Goal: Task Accomplishment & Management: Manage account settings

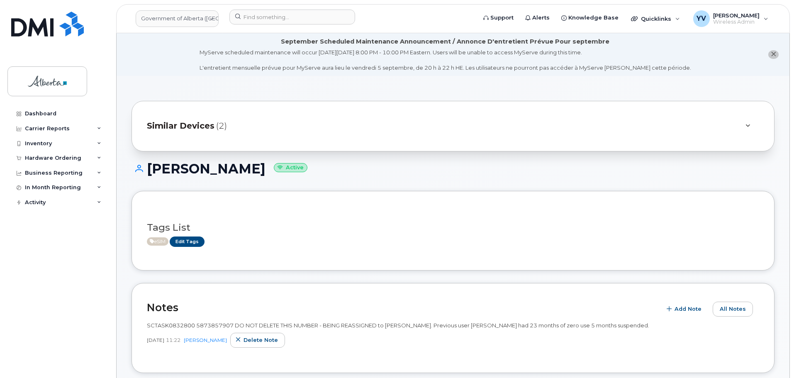
scroll to position [243, 0]
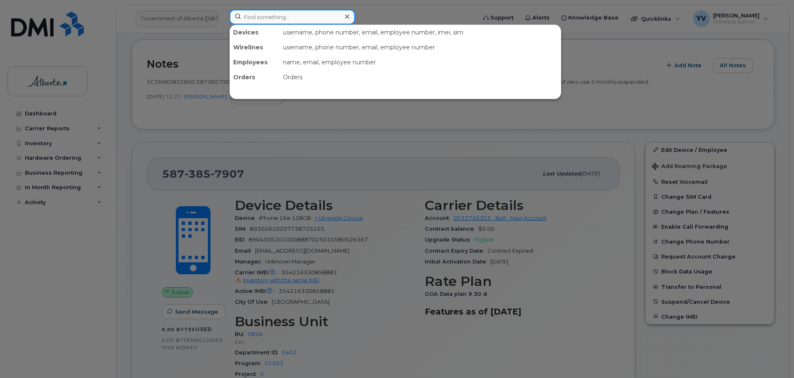
click at [253, 12] on input at bounding box center [292, 17] width 126 height 15
paste input "5873858831"
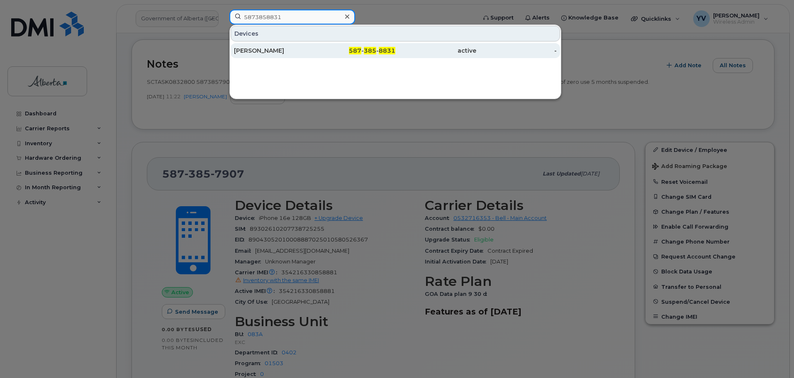
type input "5873858831"
click at [382, 49] on span "8831" at bounding box center [387, 50] width 17 height 7
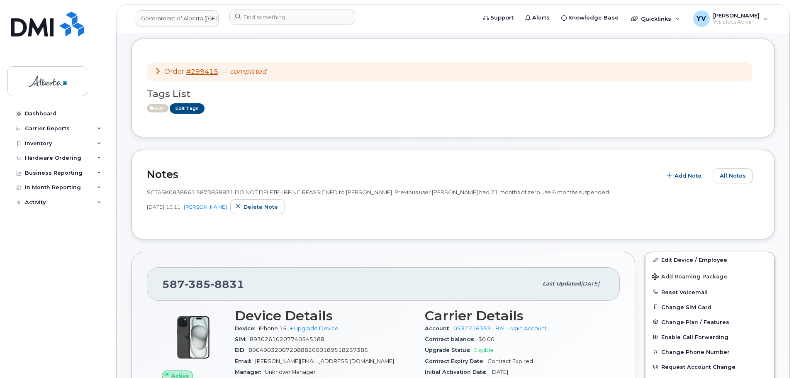
scroll to position [97, 0]
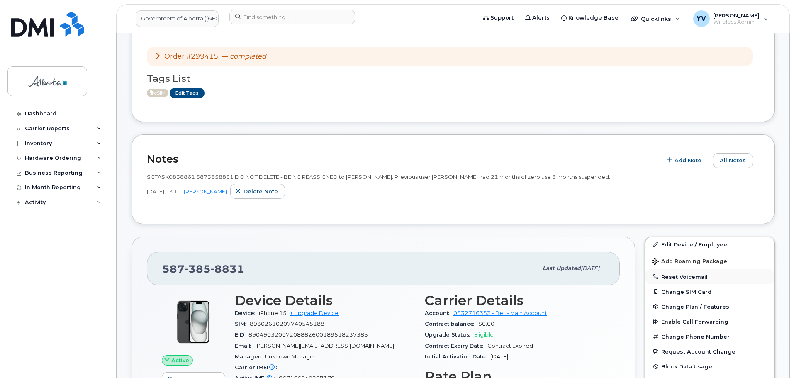
click at [684, 276] on button "Reset Voicemail" at bounding box center [709, 276] width 129 height 15
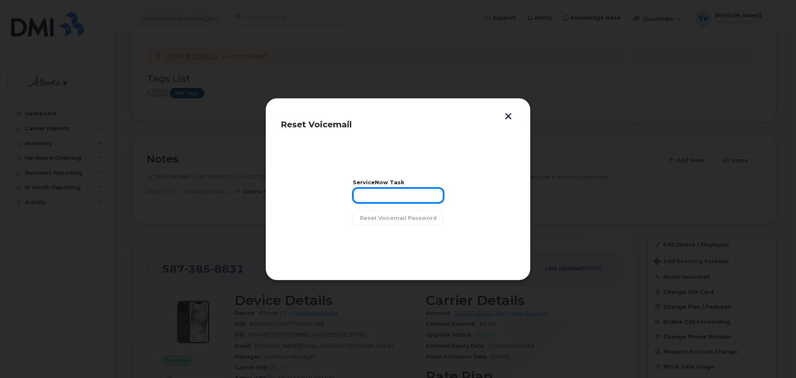
click at [373, 197] on input "text" at bounding box center [398, 195] width 91 height 15
paste input "SCTASK0838861"
type input "SCTASK0838861"
click at [389, 215] on span "Reset Voicemail Password" at bounding box center [398, 218] width 77 height 8
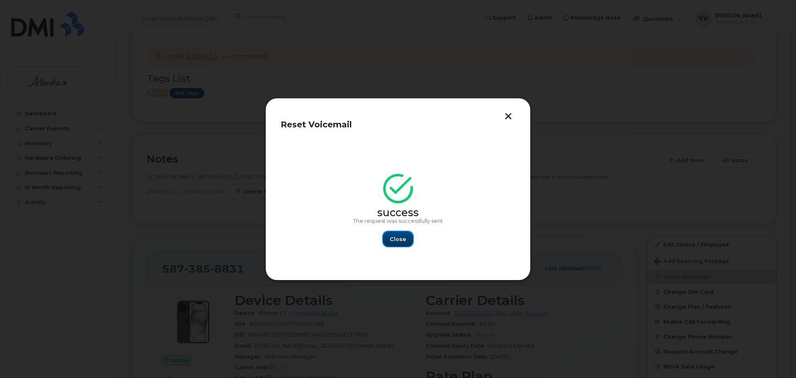
click at [404, 236] on span "Close" at bounding box center [398, 239] width 17 height 8
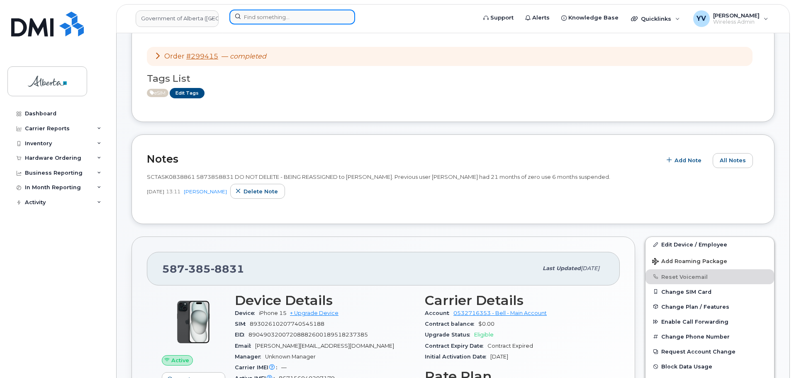
click at [248, 15] on input at bounding box center [292, 17] width 126 height 15
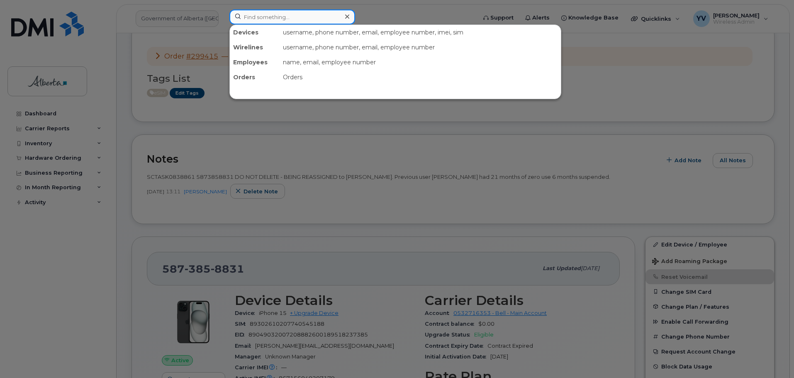
paste input "7802396629"
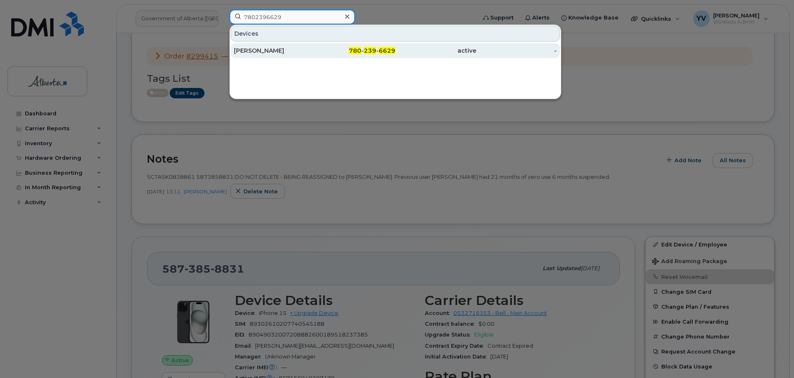
type input "7802396629"
click at [380, 49] on span "6629" at bounding box center [387, 50] width 17 height 7
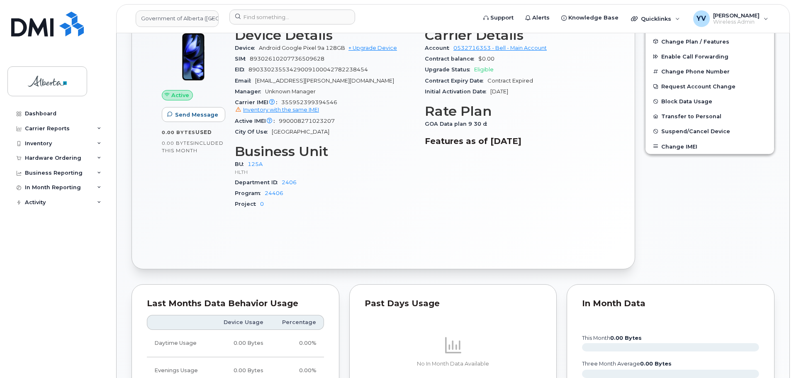
scroll to position [555, 0]
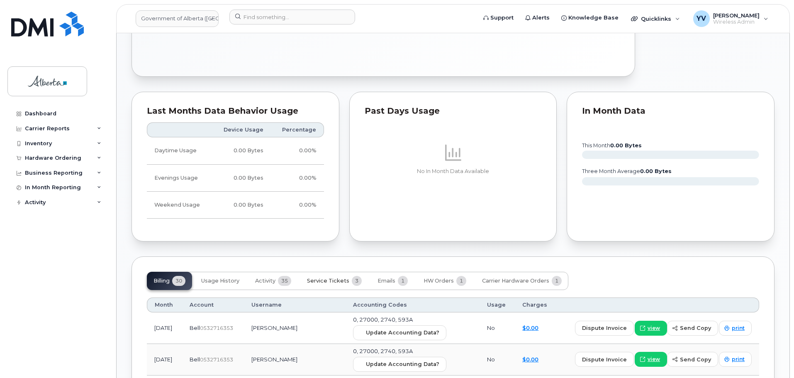
click at [331, 281] on span "Service Tickets" at bounding box center [328, 281] width 42 height 7
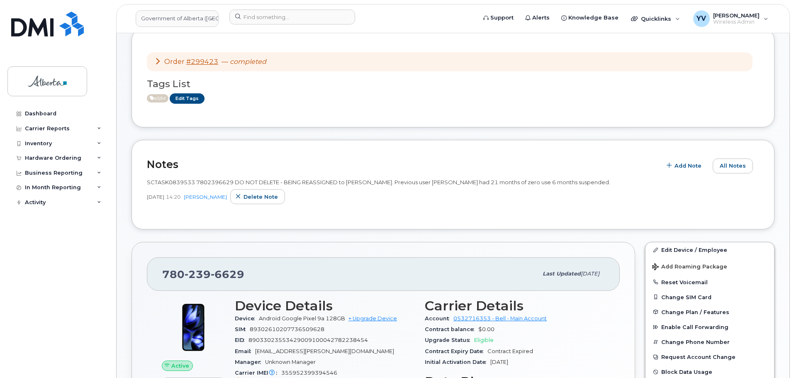
scroll to position [110, 0]
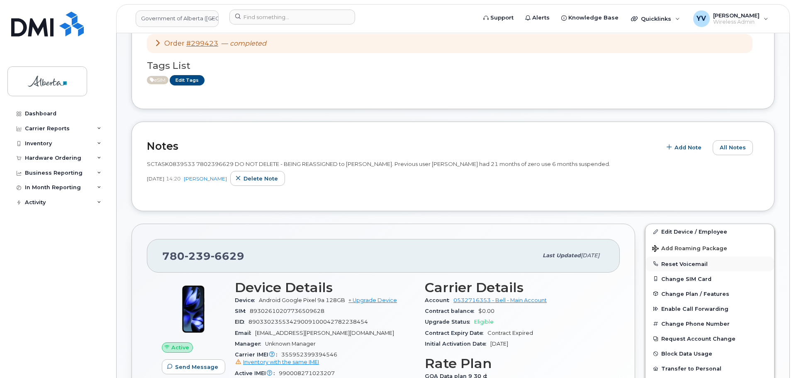
click at [679, 262] on button "Reset Voicemail" at bounding box center [709, 263] width 129 height 15
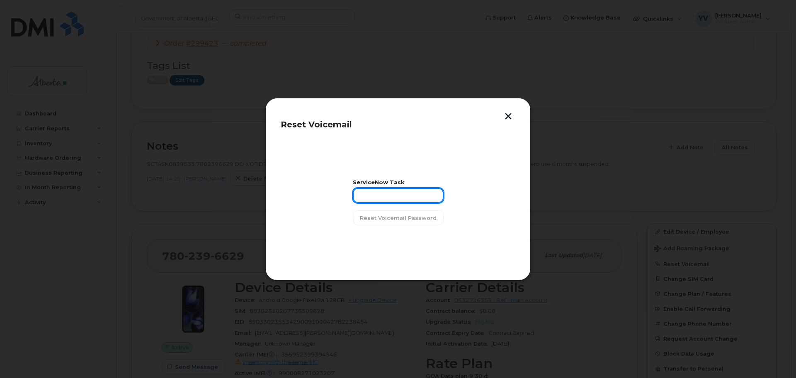
click at [360, 199] on input "text" at bounding box center [398, 195] width 91 height 15
paste input "SCTASK0839533"
type input "SCTASK0839533"
click at [392, 214] on span "Reset Voicemail Password" at bounding box center [398, 218] width 77 height 8
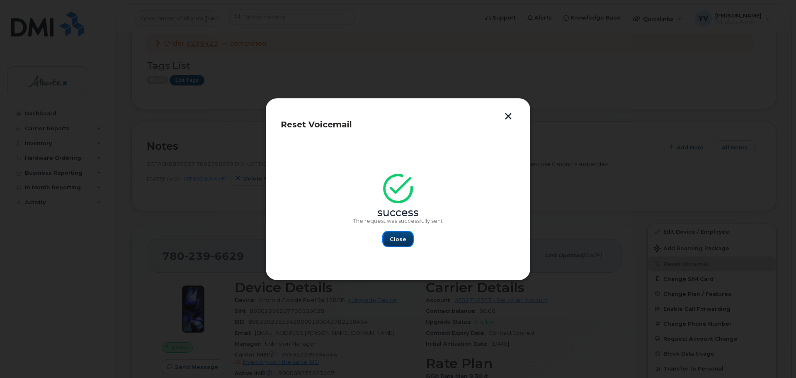
click at [398, 236] on span "Close" at bounding box center [398, 239] width 17 height 8
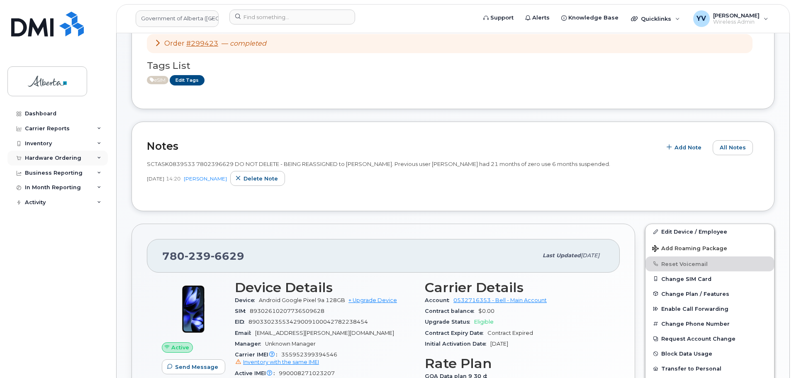
click at [38, 154] on div "Hardware Ordering" at bounding box center [57, 158] width 100 height 15
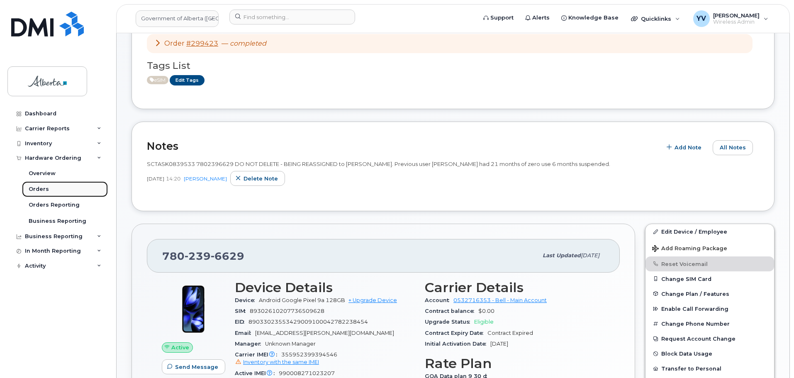
click at [33, 190] on div "Orders" at bounding box center [39, 188] width 20 height 7
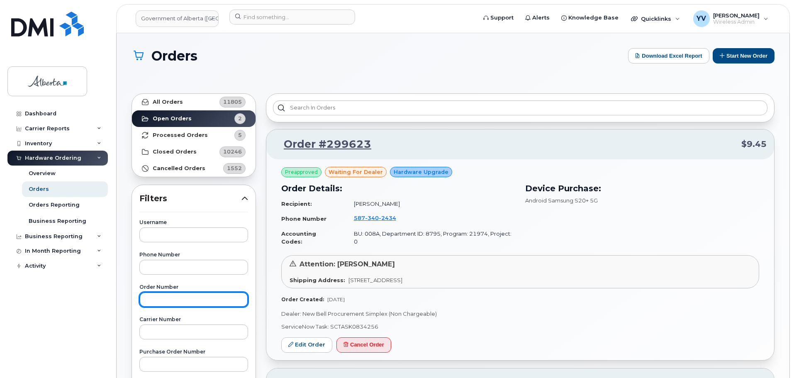
click at [144, 302] on input "text" at bounding box center [193, 299] width 109 height 15
paste input "299258"
type input "299258"
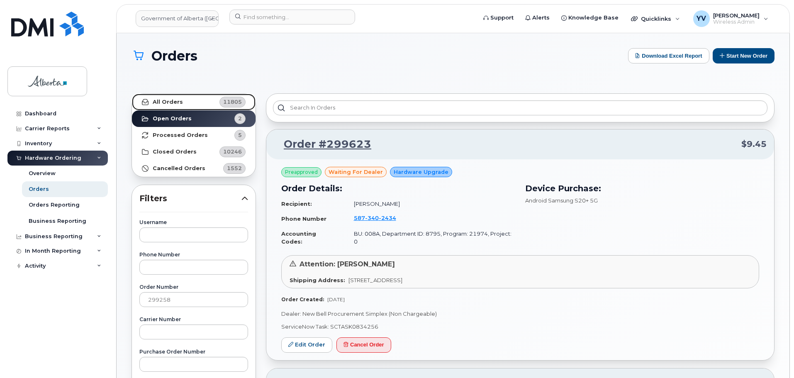
click at [165, 97] on link "All Orders 11805" at bounding box center [194, 102] width 124 height 17
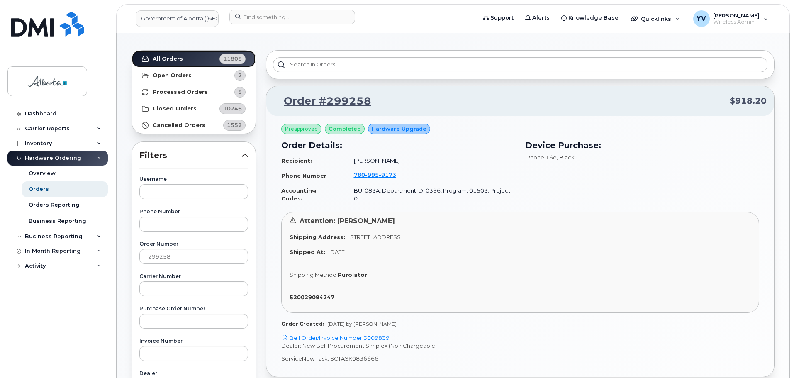
scroll to position [53, 0]
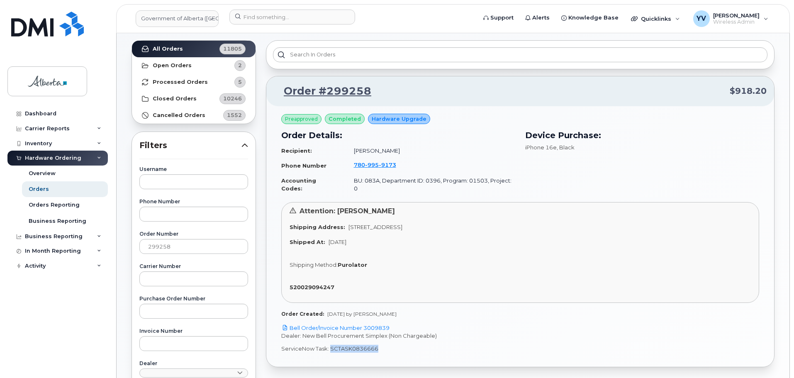
drag, startPoint x: 376, startPoint y: 341, endPoint x: 330, endPoint y: 343, distance: 46.1
click at [330, 345] on p "ServiceNow Task: SCTASK0836666" at bounding box center [520, 349] width 478 height 8
copy p "SCTASK0836666"
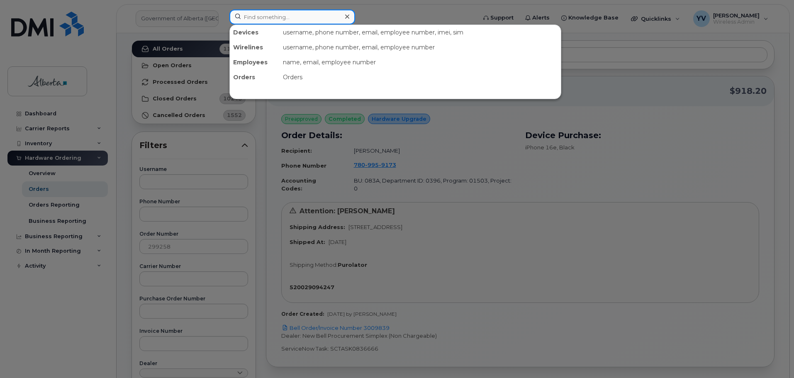
click at [262, 17] on input at bounding box center [292, 17] width 126 height 15
paste input "7809959173"
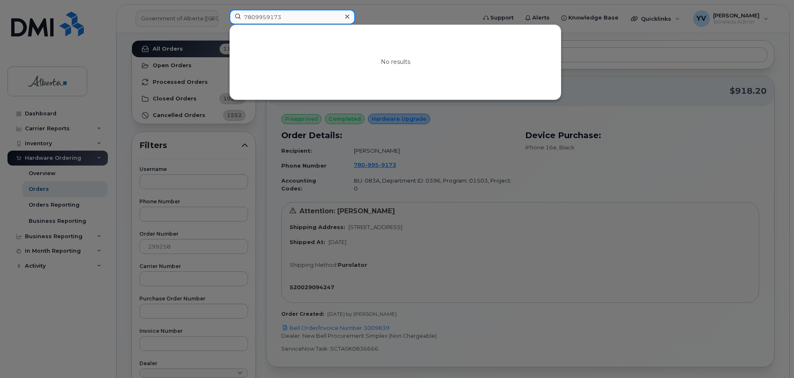
drag, startPoint x: 284, startPoint y: 16, endPoint x: 221, endPoint y: 17, distance: 62.6
click at [223, 17] on div "7809959173 No results" at bounding box center [350, 19] width 255 height 18
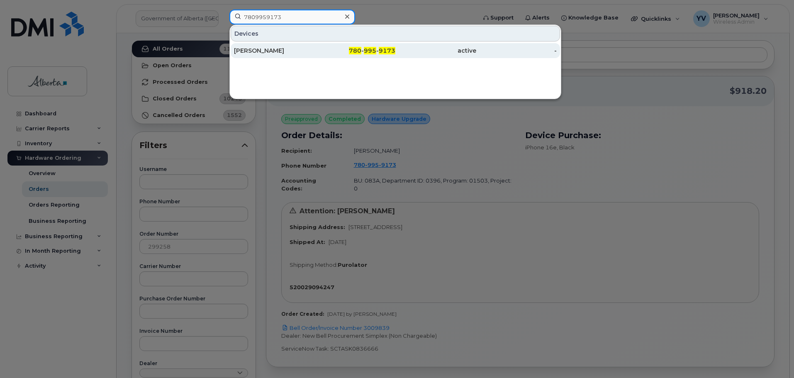
type input "7809959173"
click at [361, 48] on span "780" at bounding box center [355, 50] width 12 height 7
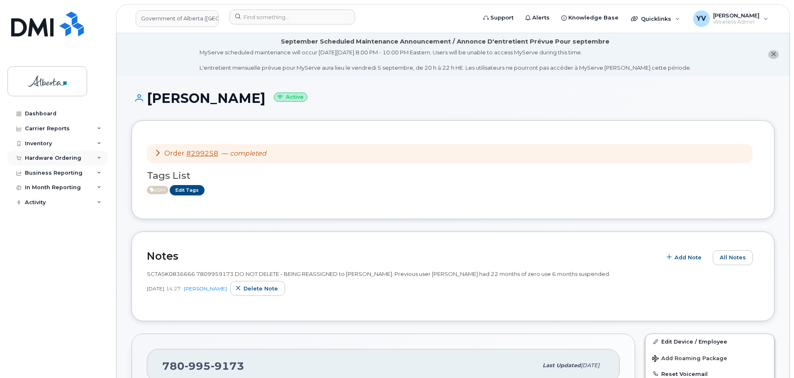
click at [41, 156] on div "Hardware Ordering" at bounding box center [53, 158] width 56 height 7
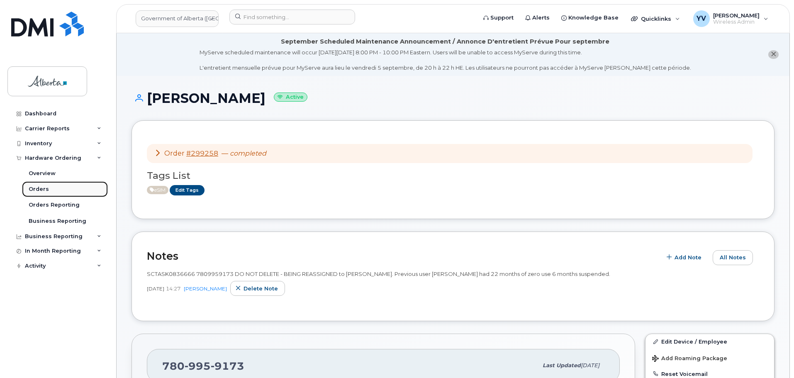
click at [32, 189] on div "Orders" at bounding box center [39, 188] width 20 height 7
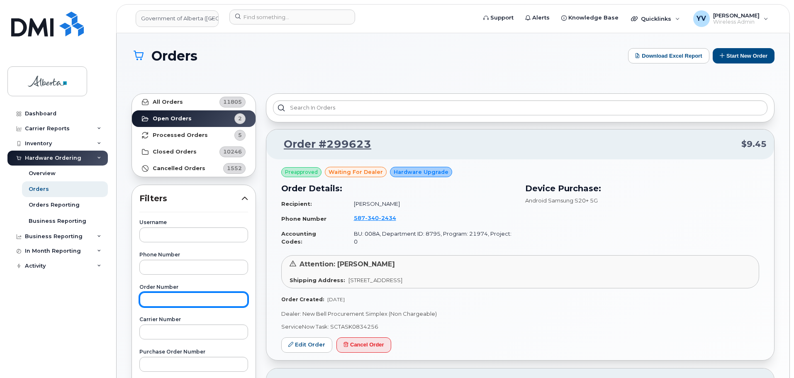
click at [158, 302] on input "text" at bounding box center [193, 299] width 109 height 15
click at [158, 296] on input "298258" at bounding box center [193, 299] width 109 height 15
type input "299258"
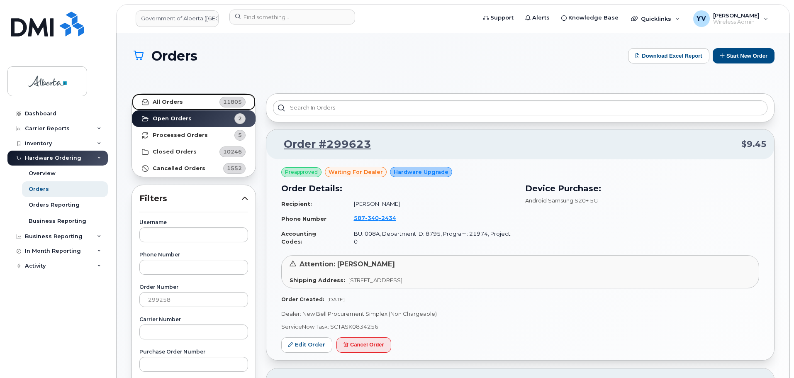
click at [156, 100] on strong "All Orders" at bounding box center [168, 102] width 30 height 7
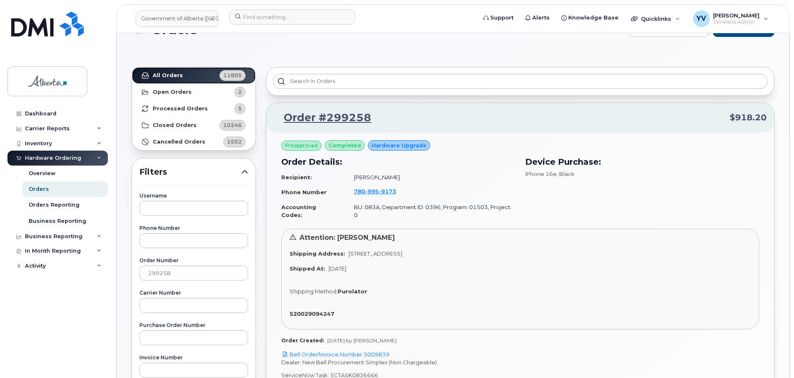
scroll to position [27, 0]
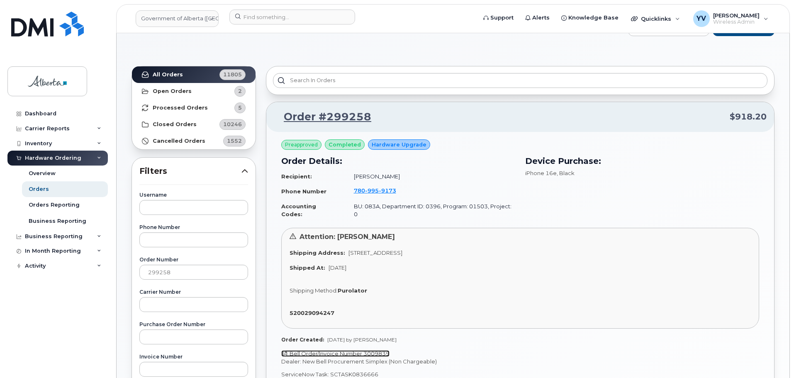
click at [373, 350] on link "Bell Order/Invoice Number 3009839" at bounding box center [335, 353] width 108 height 7
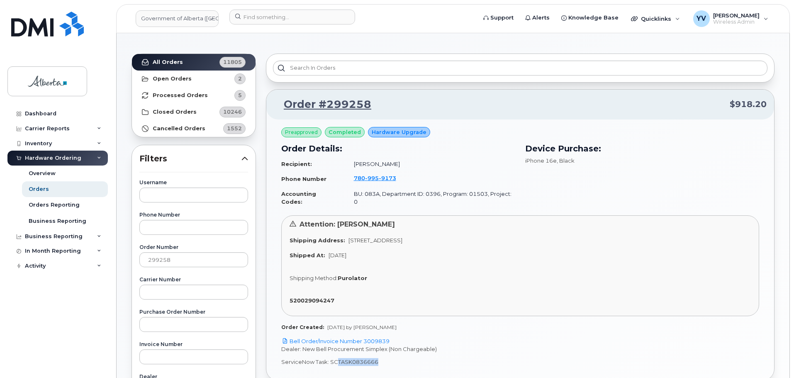
scroll to position [44, 0]
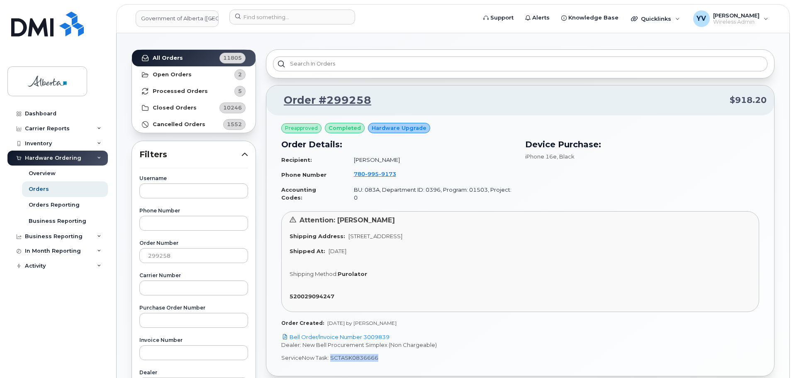
drag, startPoint x: 377, startPoint y: 369, endPoint x: 330, endPoint y: 353, distance: 48.9
click at [330, 354] on p "ServiceNow Task: SCTASK0836666" at bounding box center [520, 358] width 478 height 8
copy p "SCTASK0836666"
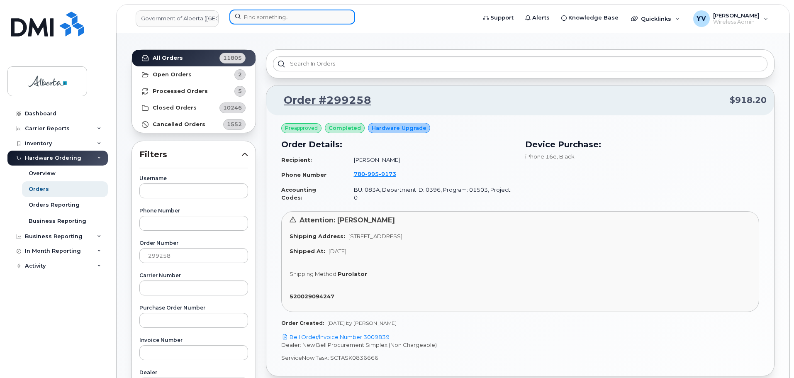
click at [249, 15] on input at bounding box center [292, 17] width 126 height 15
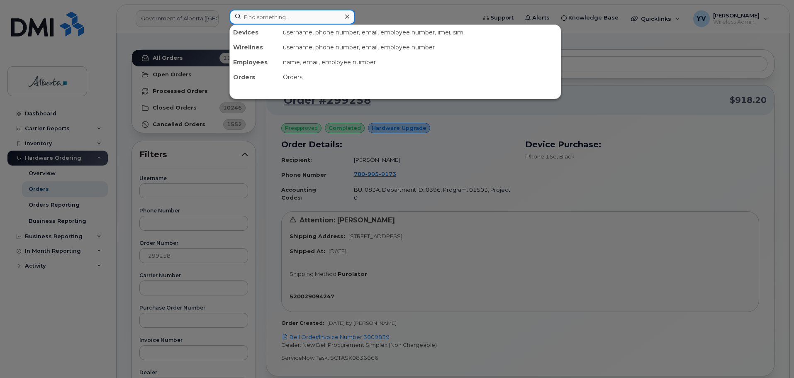
paste input "4038449766"
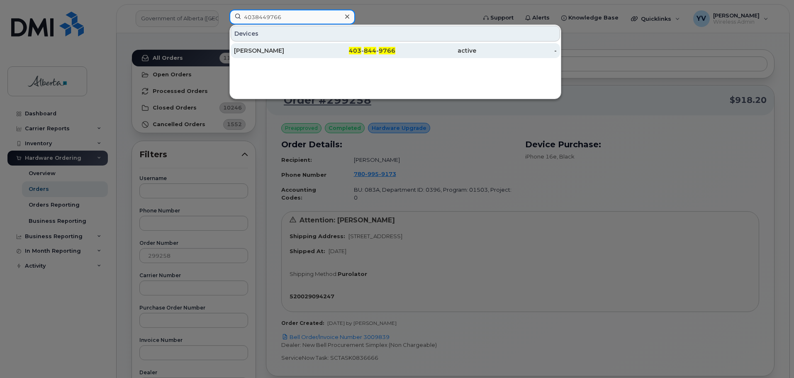
type input "4038449766"
click at [377, 51] on div "403 - 844 - 9766" at bounding box center [355, 50] width 81 height 8
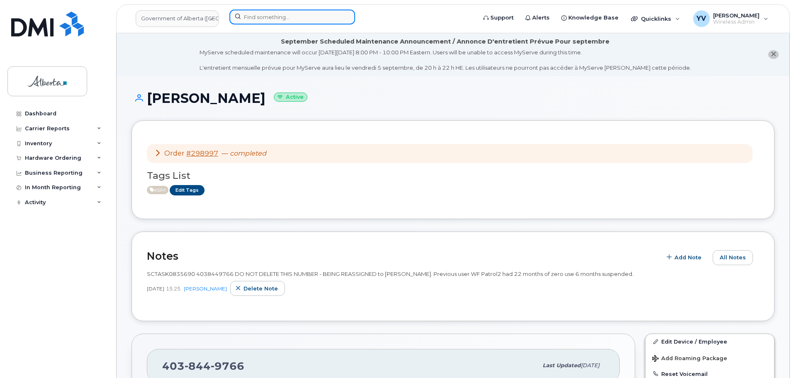
click at [252, 15] on input at bounding box center [292, 17] width 126 height 15
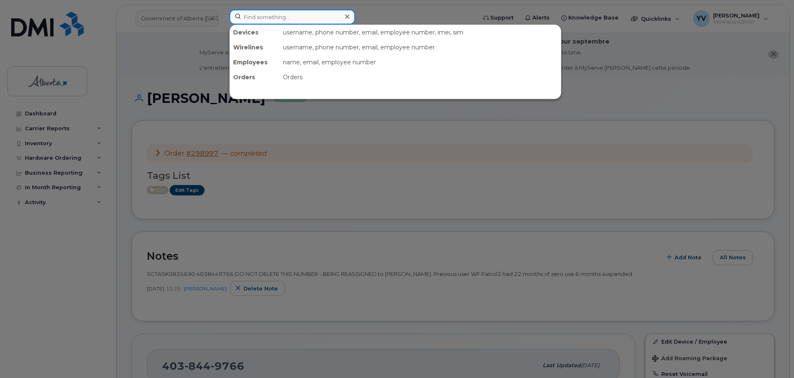
paste input "5875458975"
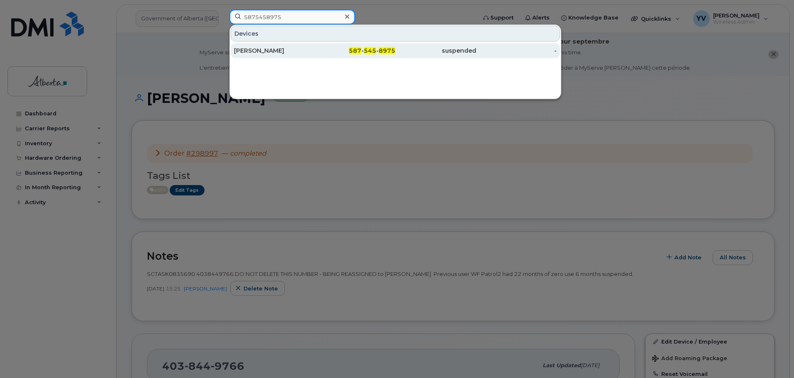
type input "5875458975"
click at [373, 49] on span "545" at bounding box center [370, 50] width 12 height 7
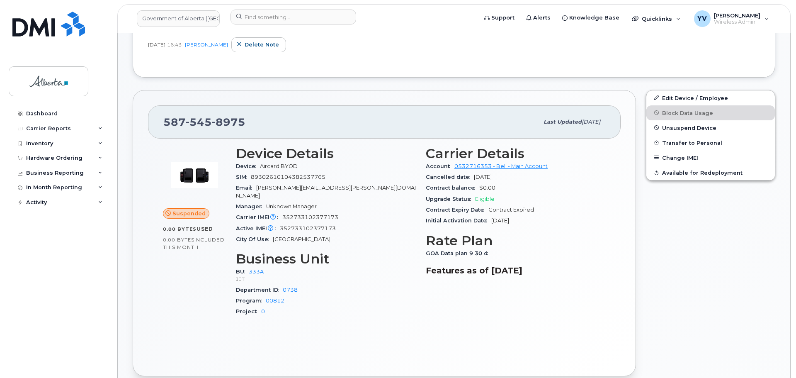
scroll to position [193, 0]
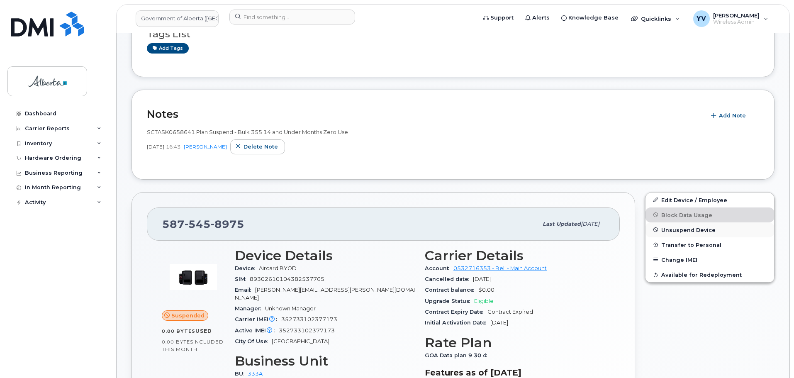
click at [685, 229] on span "Unsuspend Device" at bounding box center [688, 229] width 54 height 6
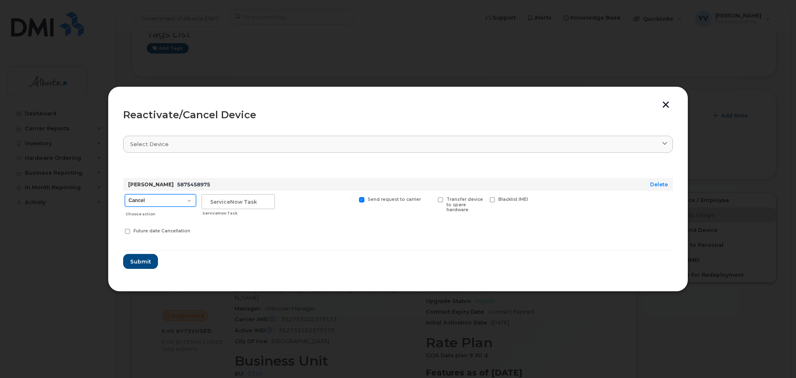
click at [187, 200] on select "Cancel Suspend - Extend Suspension Reactivate" at bounding box center [160, 200] width 71 height 12
select select "[object Object]"
click at [125, 194] on select "Cancel Suspend - Extend Suspension Reactivate" at bounding box center [160, 200] width 71 height 12
click at [211, 201] on input "text" at bounding box center [238, 201] width 73 height 15
paste input "SCTASK0841219"
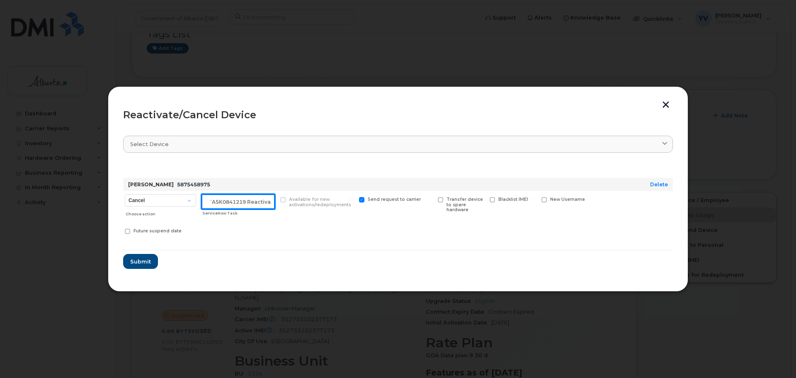
scroll to position [0, 12]
type input "SCTASK0841219 Reactivate"
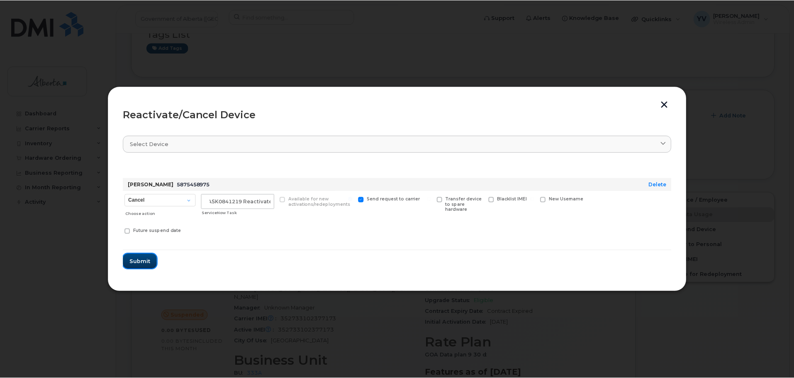
scroll to position [0, 0]
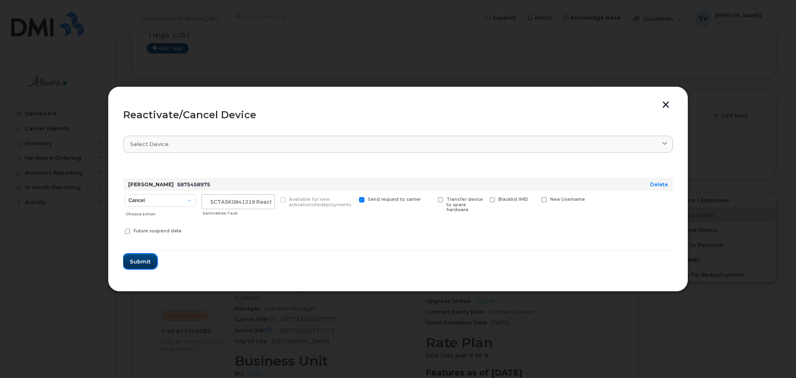
click at [136, 261] on span "Submit" at bounding box center [140, 262] width 21 height 8
click at [136, 261] on form "[PERSON_NAME] 5875458975 Delete Cancel Suspend - Extend Suspension Reactivate C…" at bounding box center [398, 216] width 550 height 107
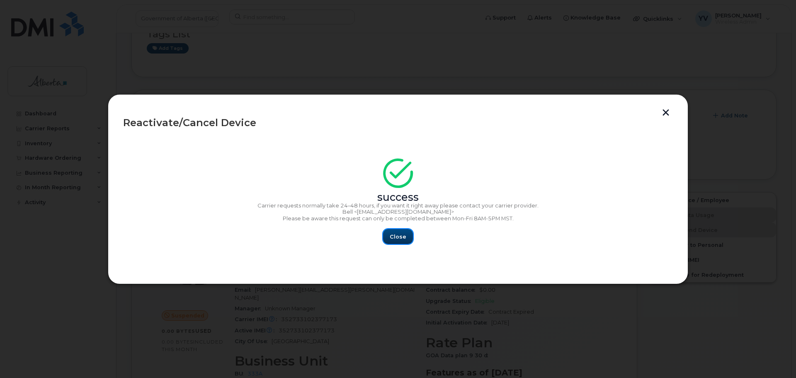
click at [401, 239] on span "Close" at bounding box center [398, 237] width 17 height 8
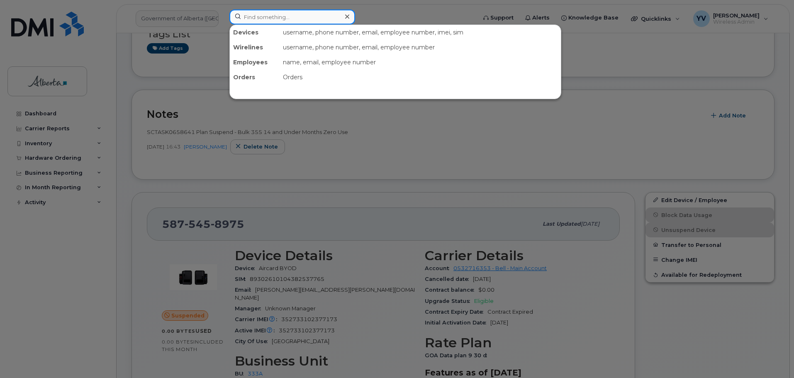
click at [247, 19] on input at bounding box center [292, 17] width 126 height 15
paste input "7807287801"
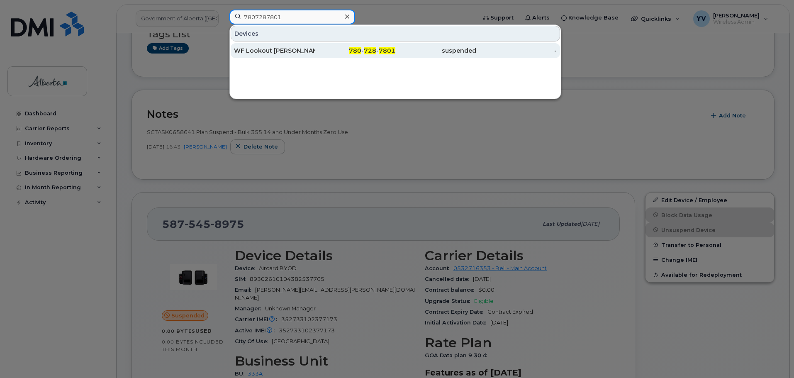
type input "7807287801"
click at [367, 49] on span "728" at bounding box center [370, 50] width 12 height 7
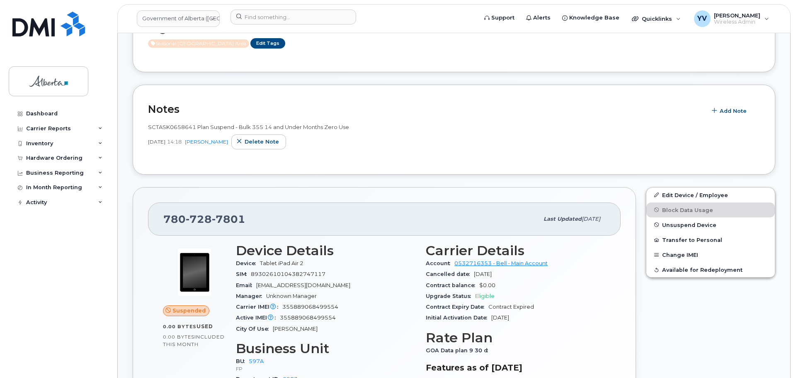
scroll to position [237, 0]
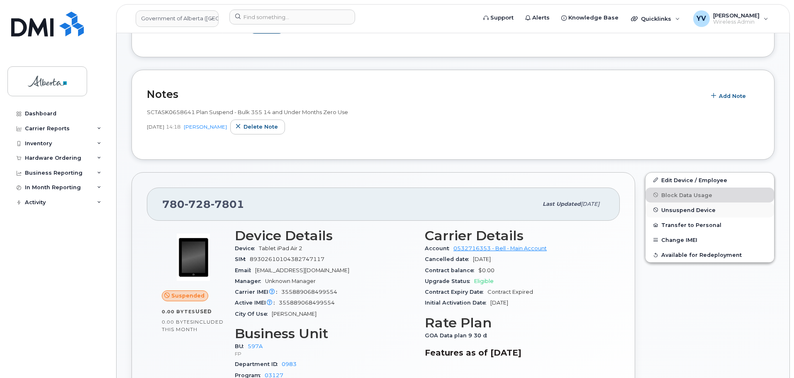
click at [674, 209] on span "Unsuspend Device" at bounding box center [688, 210] width 54 height 6
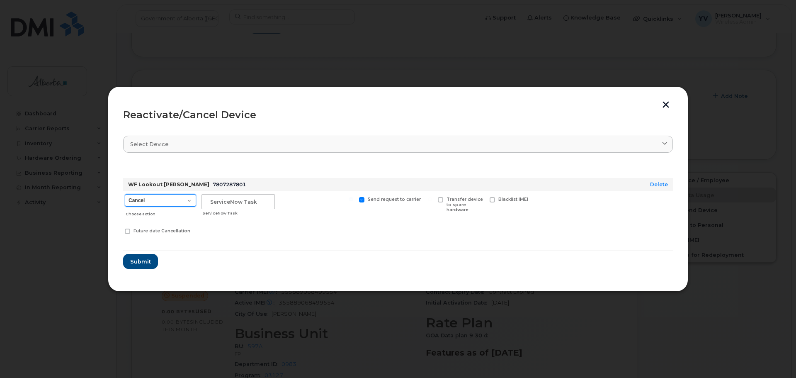
click at [190, 201] on select "Cancel Suspend - Extend Suspension Reactivate" at bounding box center [160, 200] width 71 height 12
select select "[object Object]"
click at [125, 194] on select "Cancel Suspend - Extend Suspension Reactivate" at bounding box center [160, 200] width 71 height 12
click at [212, 200] on input "text" at bounding box center [238, 201] width 73 height 15
paste input "SCTASK0841009"
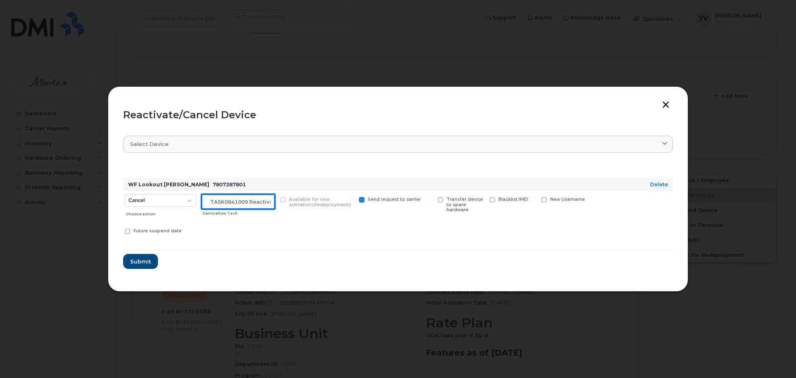
scroll to position [0, 12]
type input "SCTASK0841009 Reactivate"
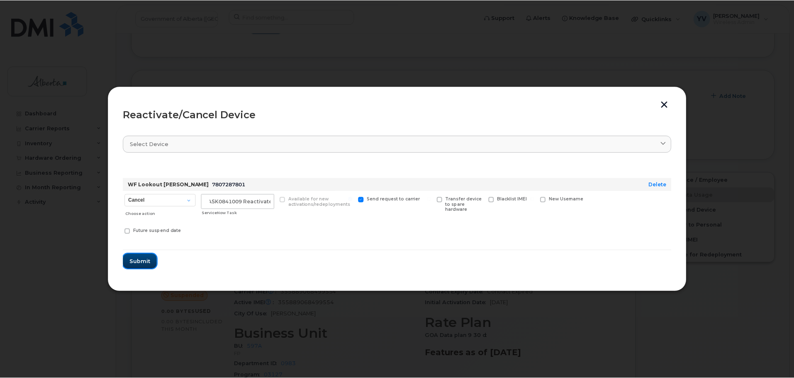
scroll to position [0, 0]
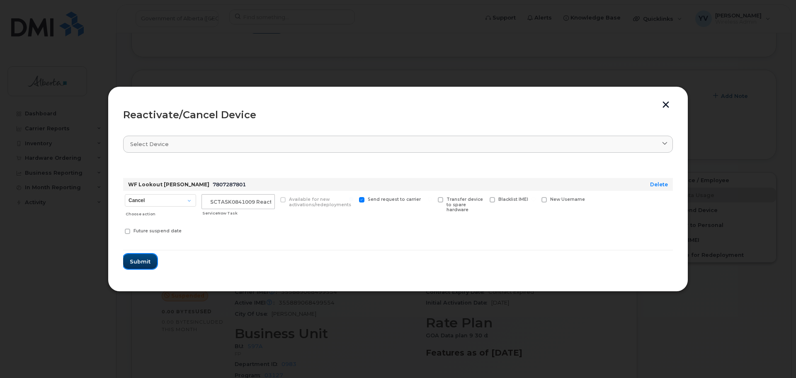
click at [134, 259] on span "Submit" at bounding box center [140, 262] width 21 height 8
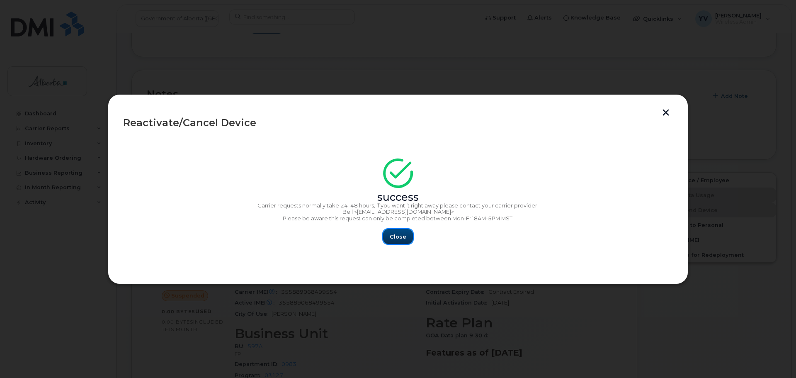
click at [389, 234] on button "Close" at bounding box center [398, 236] width 30 height 15
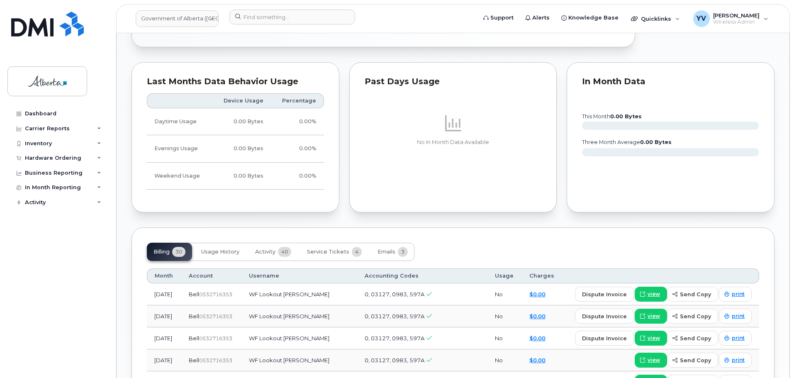
scroll to position [644, 0]
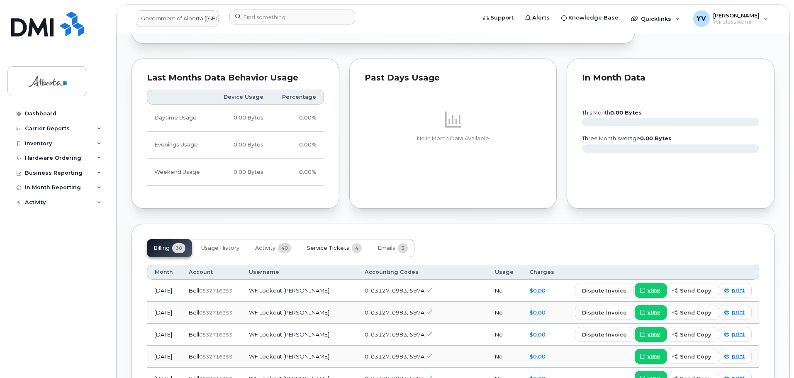
click at [330, 246] on span "Service Tickets" at bounding box center [328, 248] width 42 height 7
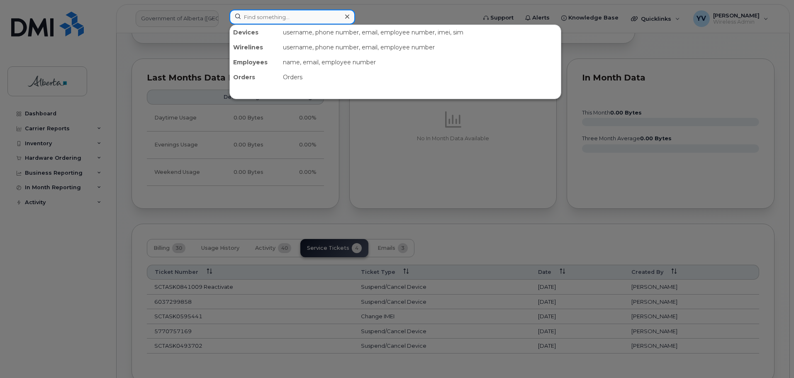
click at [252, 20] on input at bounding box center [292, 17] width 126 height 15
paste input "5879841376"
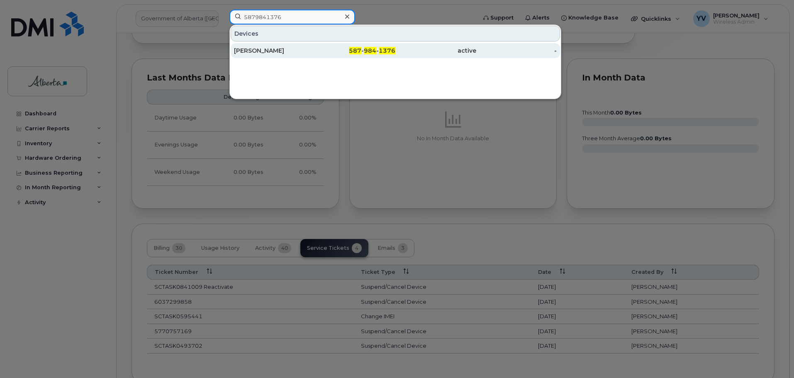
type input "5879841376"
click at [381, 50] on span "1376" at bounding box center [387, 50] width 17 height 7
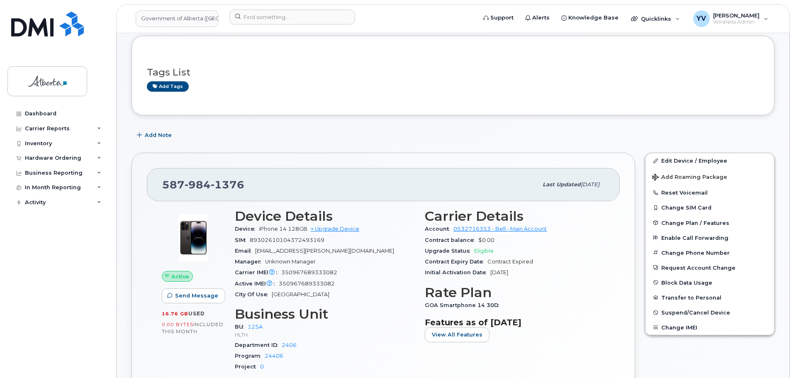
scroll to position [103, 0]
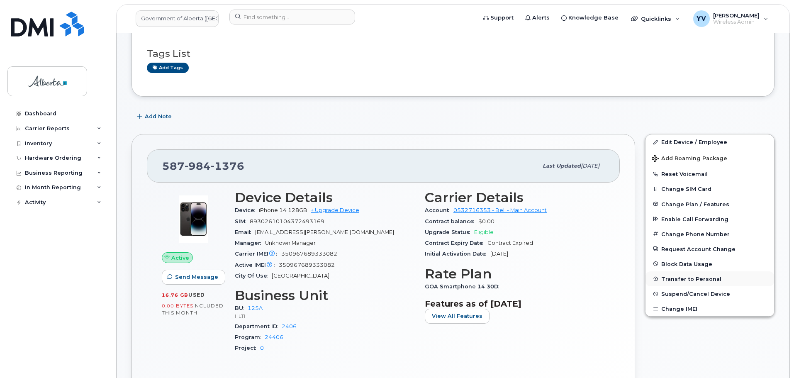
click at [681, 278] on button "Transfer to Personal" at bounding box center [709, 278] width 129 height 15
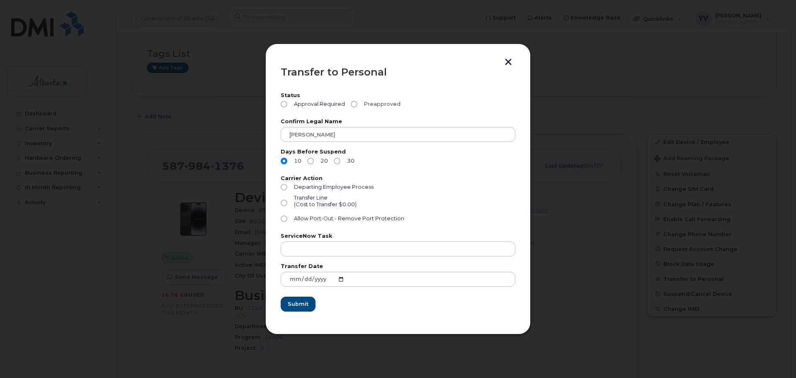
click at [352, 104] on input "Preapproved" at bounding box center [354, 104] width 7 height 7
radio input "true"
click at [284, 202] on input "Transfer Line (Cost to Transfer $0.00)" at bounding box center [284, 203] width 7 height 7
radio input "true"
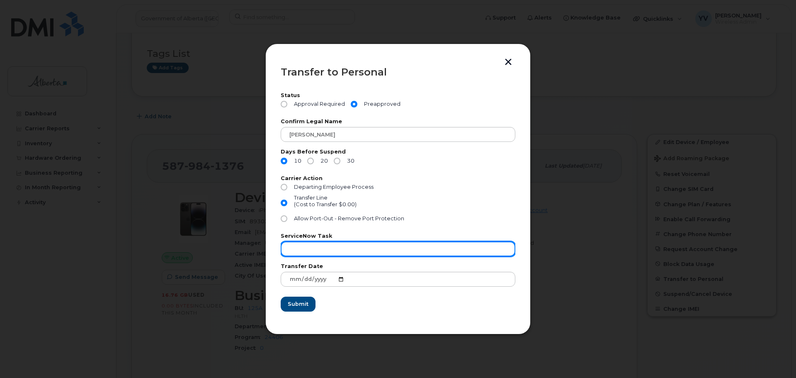
click at [297, 245] on input "text" at bounding box center [398, 248] width 235 height 15
paste input "SCTASK0843001"
type input "SCTASK0843001"
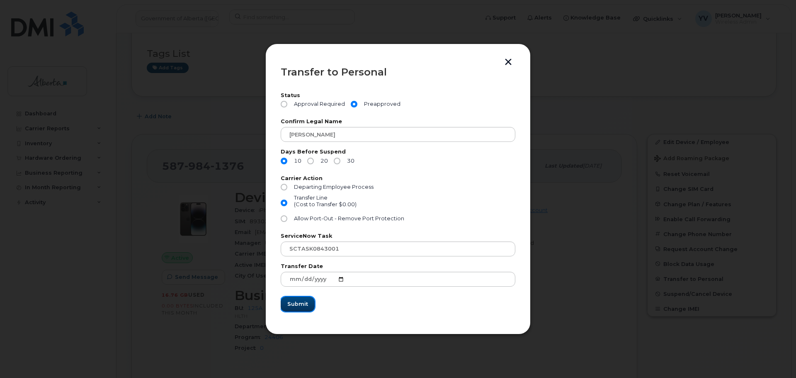
click at [295, 305] on span "Submit" at bounding box center [297, 304] width 21 height 8
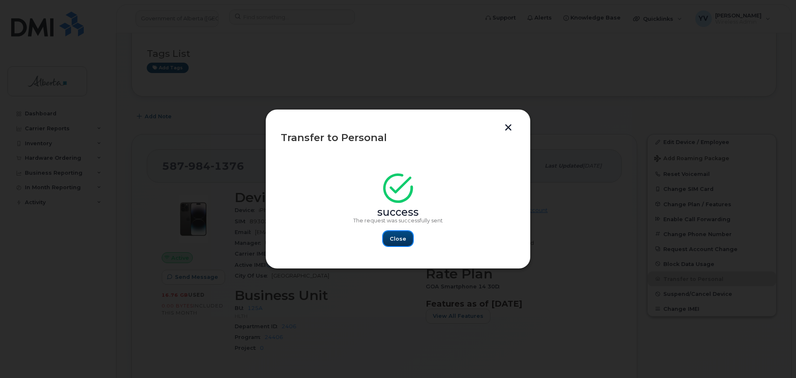
click at [391, 240] on span "Close" at bounding box center [398, 239] width 17 height 8
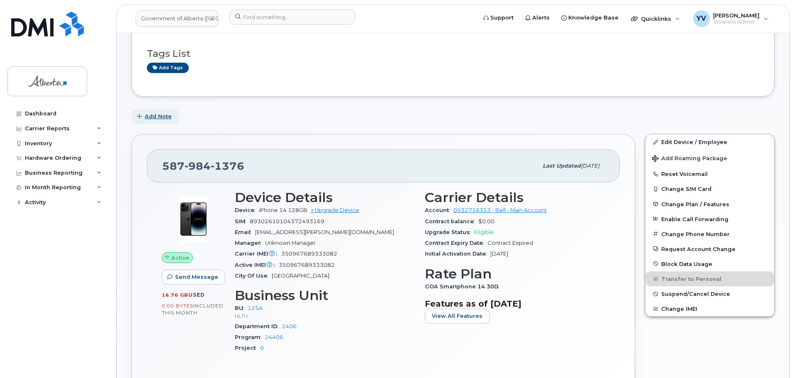
click at [152, 115] on span "Add Note" at bounding box center [158, 116] width 27 height 8
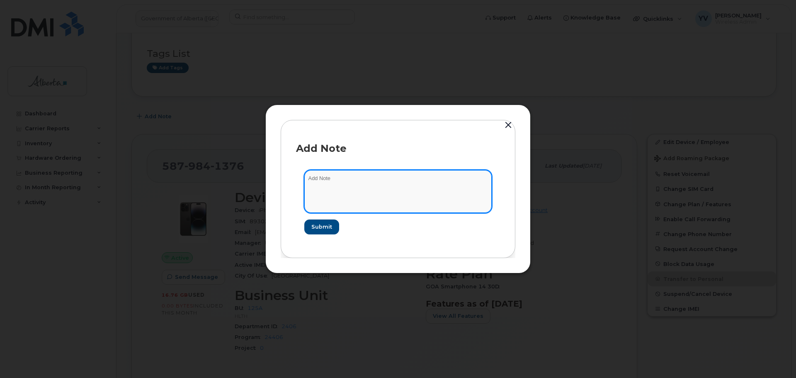
click at [311, 180] on textarea at bounding box center [397, 191] width 187 height 42
paste textarea "SCTASK0843001"
paste textarea "Plan Transfer Personal - 5879841376"
type textarea "SCTASK0843001 Plan Transfer Personal - 5879841376"
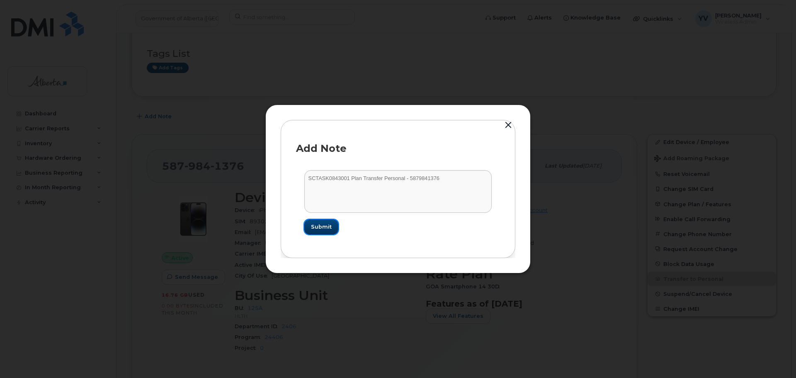
click at [326, 226] on span "Submit" at bounding box center [321, 227] width 21 height 8
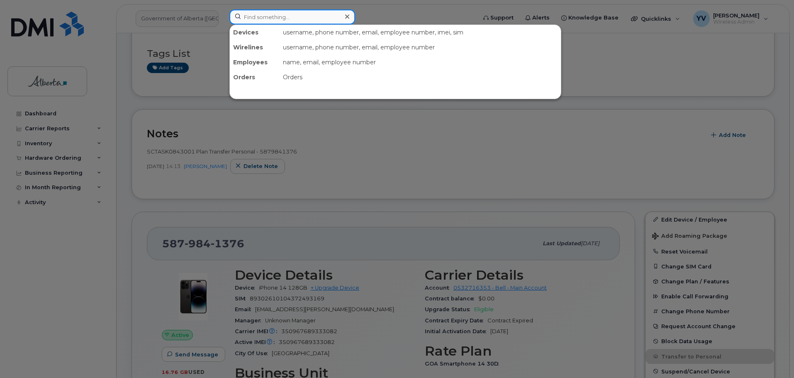
click at [244, 14] on input at bounding box center [292, 17] width 126 height 15
paste input "5879827691"
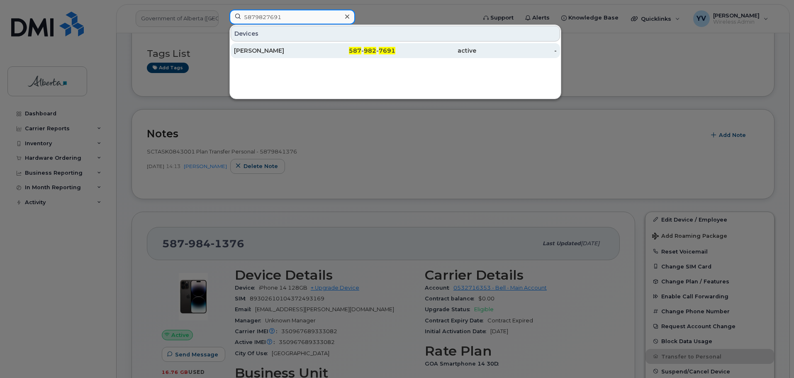
type input "5879827691"
click at [375, 47] on div "587 - 982 - 7691" at bounding box center [355, 50] width 81 height 8
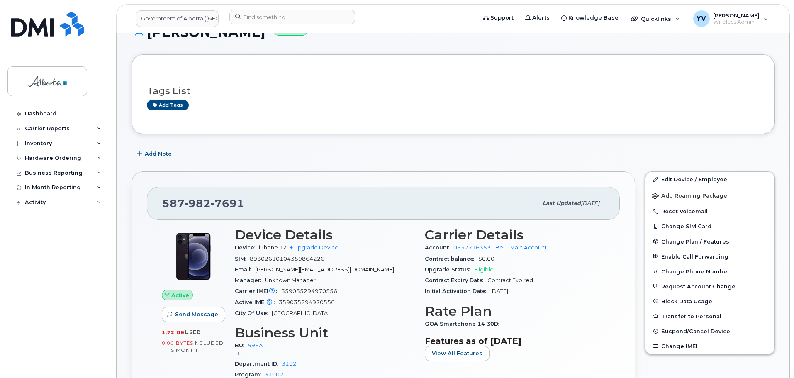
scroll to position [113, 0]
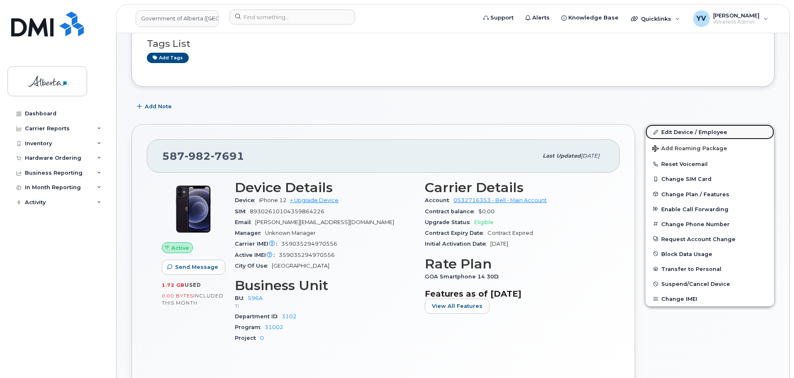
click at [689, 130] on link "Edit Device / Employee" at bounding box center [709, 131] width 129 height 15
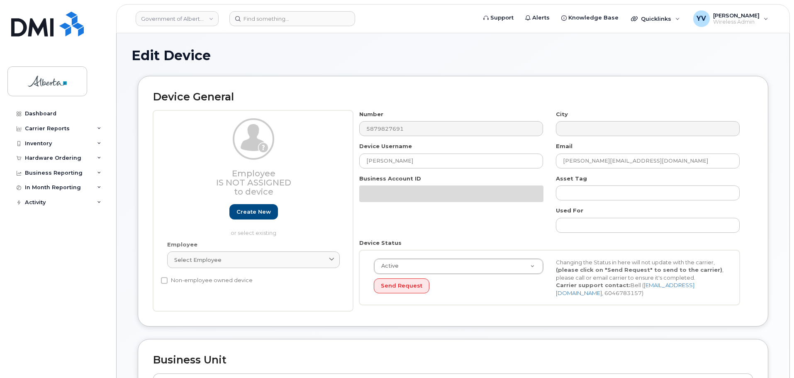
select select "4797729"
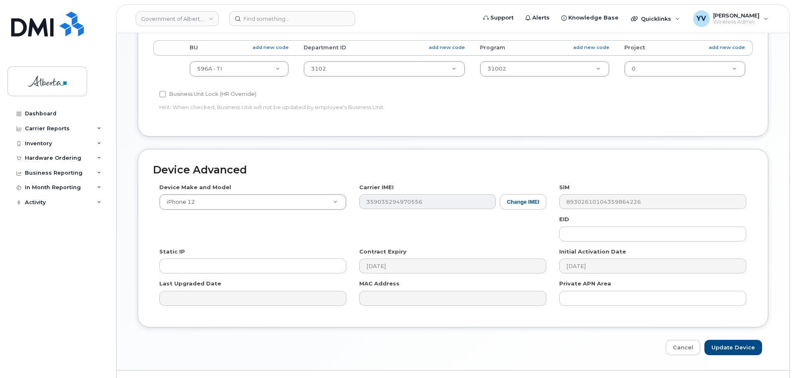
scroll to position [394, 0]
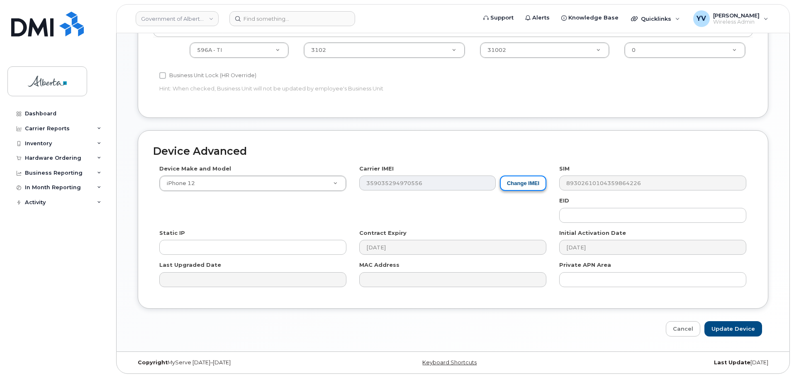
click at [520, 183] on button "Change IMEI" at bounding box center [523, 182] width 46 height 15
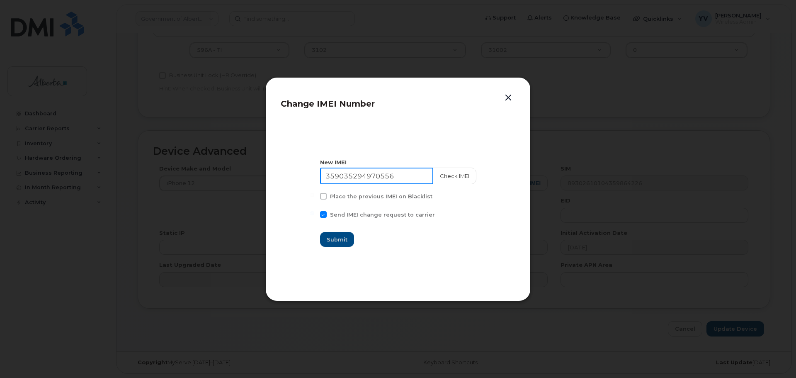
drag, startPoint x: 400, startPoint y: 177, endPoint x: 321, endPoint y: 175, distance: 78.8
click at [321, 175] on section "New IMEI 359035294970556 Check IMEI Place the previous IMEI on Blacklist Send I…" at bounding box center [398, 203] width 235 height 166
paste input "4355885069773"
type input "354355885069773"
click at [342, 236] on span "Submit" at bounding box center [337, 240] width 21 height 8
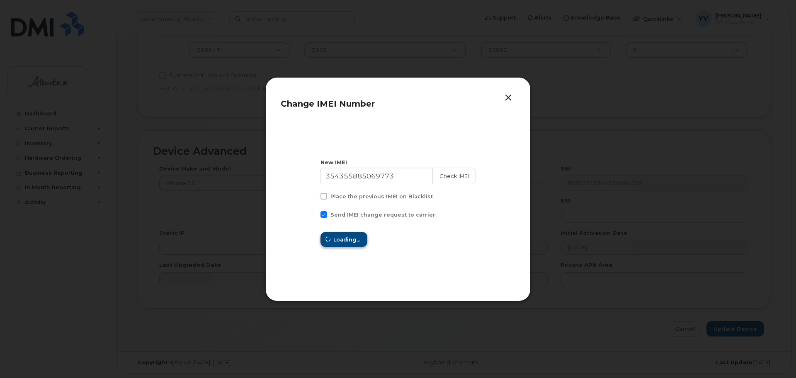
type input "354355885069773"
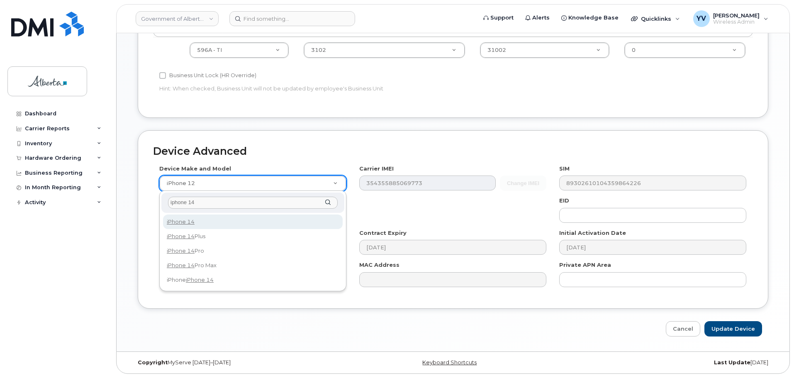
type input "iphone 14"
select select "2778"
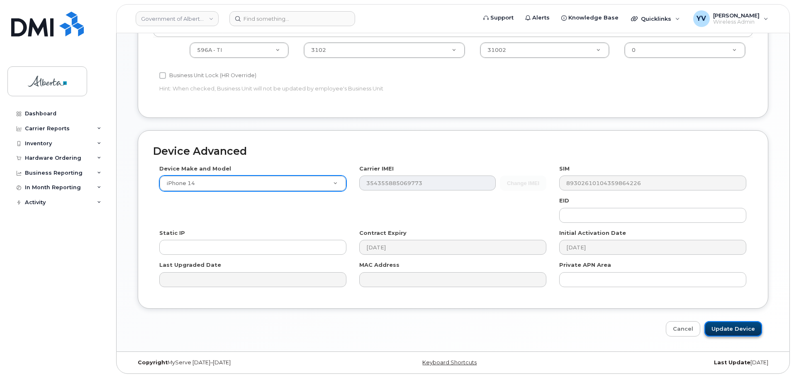
click at [725, 327] on input "Update Device" at bounding box center [733, 328] width 58 height 15
type input "Saving..."
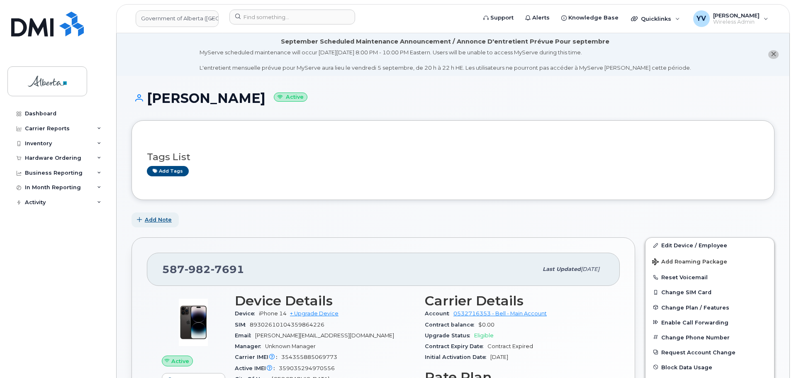
click at [158, 218] on span "Add Note" at bounding box center [158, 220] width 27 height 8
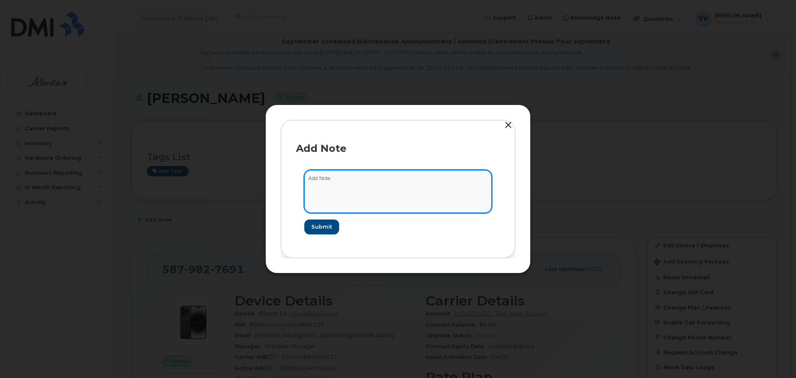
click at [318, 180] on textarea at bounding box center [397, 191] width 187 height 42
paste textarea "354355885069773"
type textarea "354355885069773"
paste textarea "SCTASK0843372"
paste textarea "Device Assign Spare - (1)"
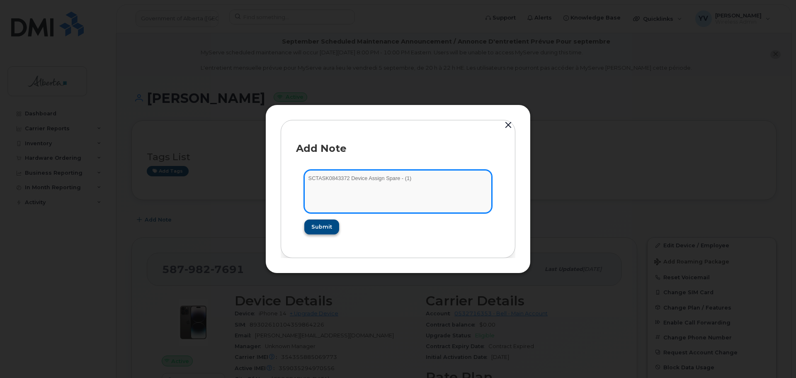
type textarea "SCTASK0843372 Device Assign Spare - (1)"
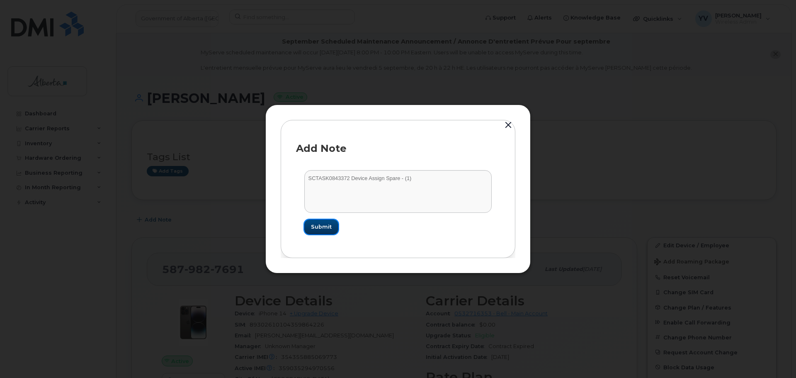
click at [315, 226] on span "Submit" at bounding box center [321, 227] width 21 height 8
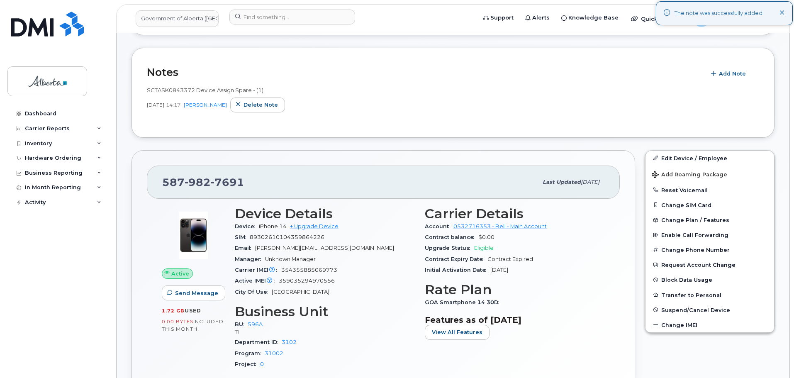
scroll to position [166, 0]
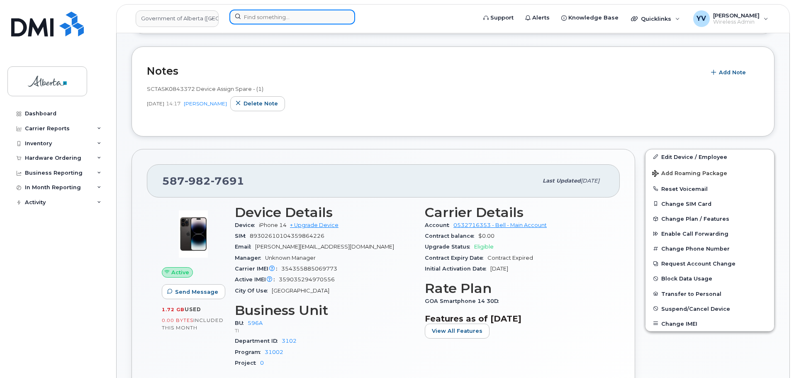
click at [260, 18] on input at bounding box center [292, 17] width 126 height 15
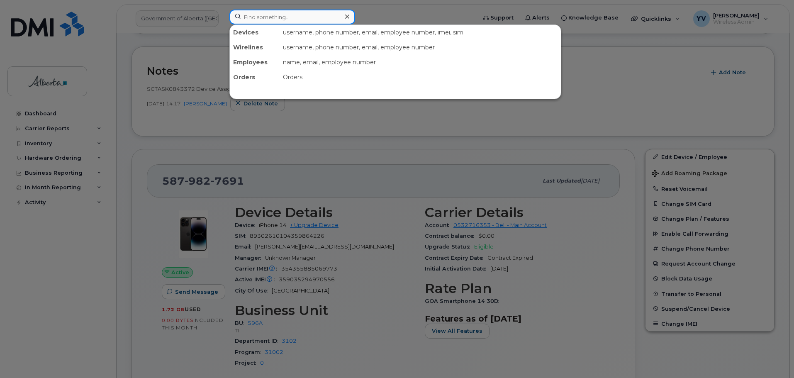
paste input "5875458975"
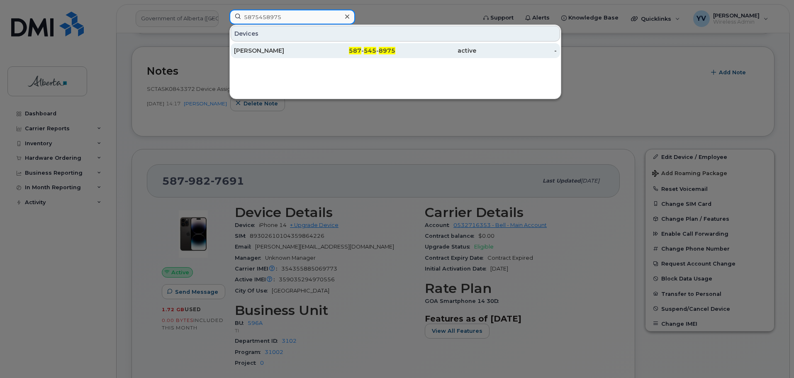
type input "5875458975"
click at [368, 51] on span "545" at bounding box center [370, 50] width 12 height 7
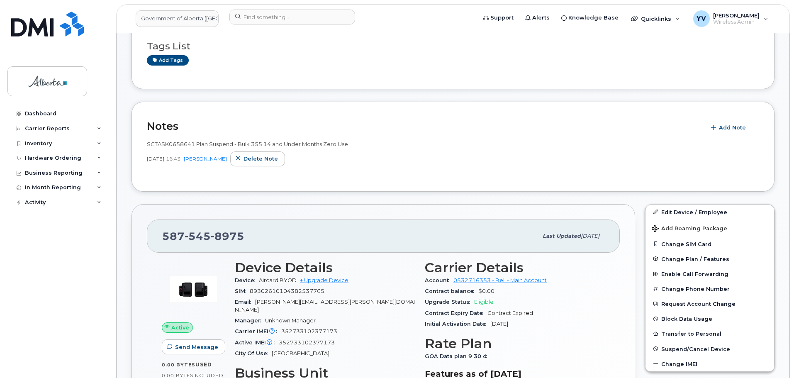
scroll to position [185, 0]
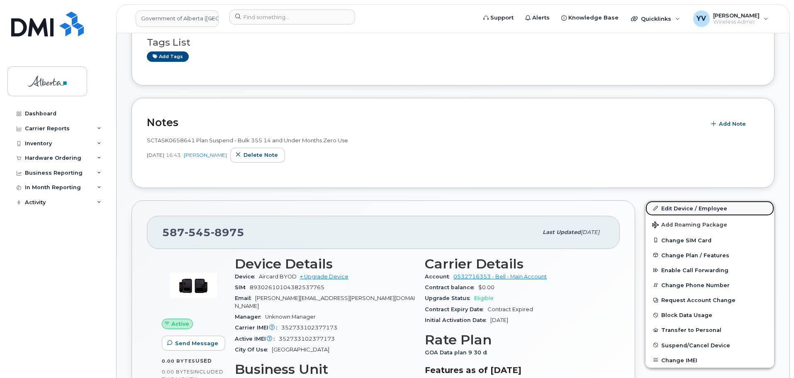
click at [674, 205] on link "Edit Device / Employee" at bounding box center [709, 208] width 129 height 15
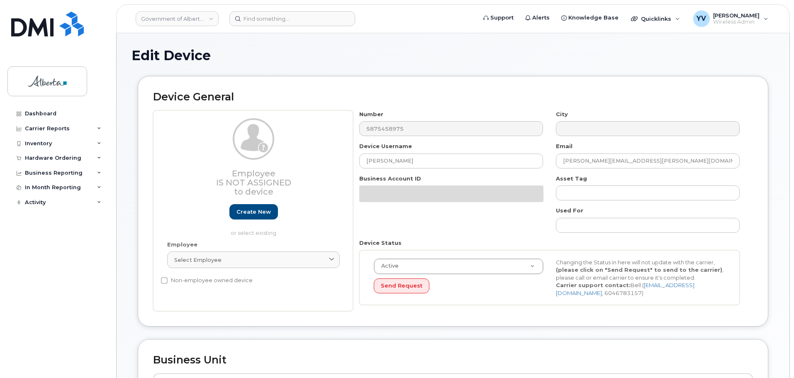
select select "4206363"
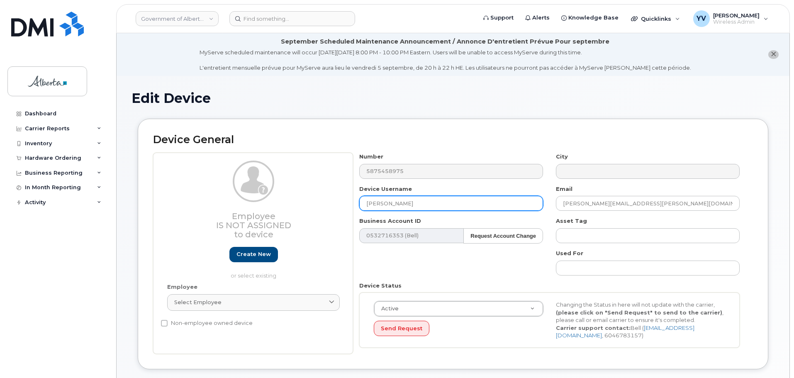
drag, startPoint x: 406, startPoint y: 202, endPoint x: 358, endPoint y: 202, distance: 47.7
click at [358, 202] on div "Device Username [PERSON_NAME]" at bounding box center [451, 198] width 197 height 26
paste input "Bina Border"
type input "Bina Border"
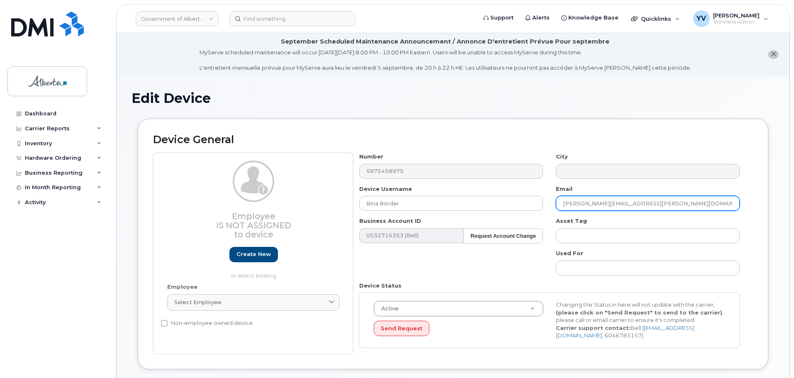
drag, startPoint x: 635, startPoint y: 200, endPoint x: 558, endPoint y: 197, distance: 76.8
click at [558, 197] on input "[PERSON_NAME][EMAIL_ADDRESS][PERSON_NAME][DOMAIN_NAME]" at bounding box center [648, 203] width 184 height 15
paste input "Bina.Border"
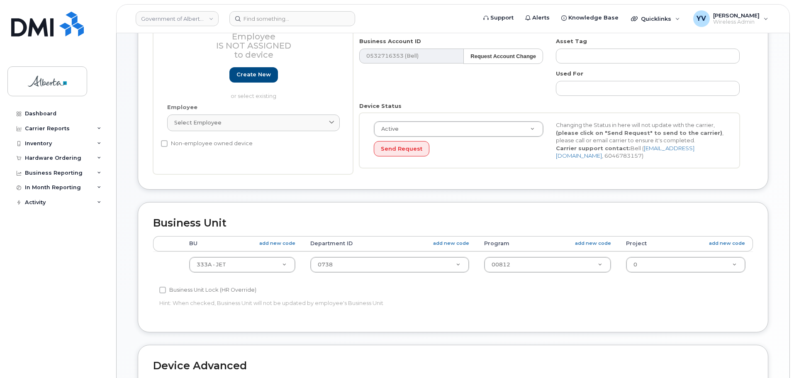
scroll to position [191, 0]
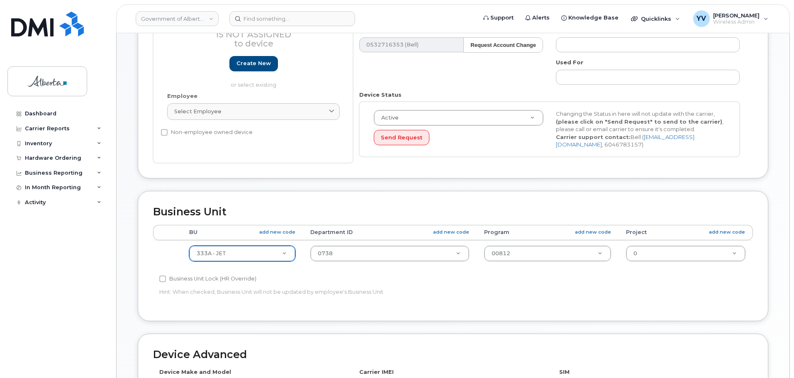
type input "[EMAIL_ADDRESS][DOMAIN_NAME]"
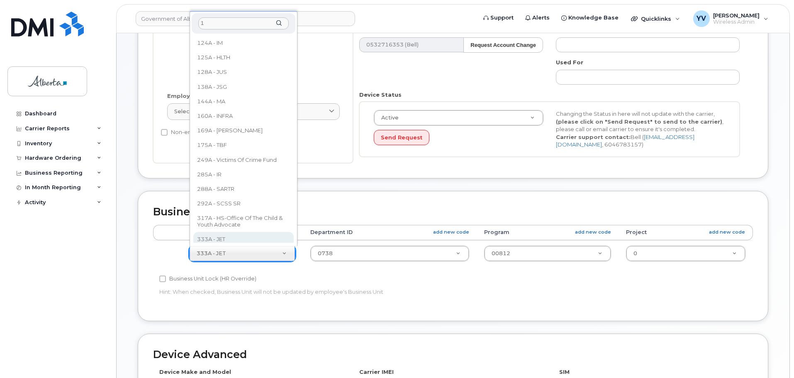
scroll to position [0, 0]
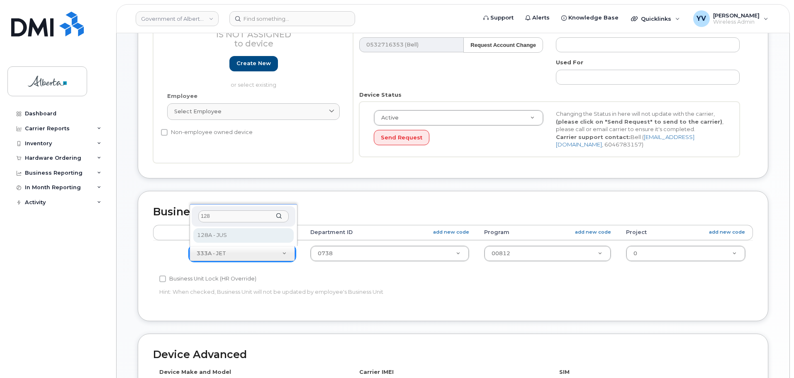
type input "128"
select select "4120330"
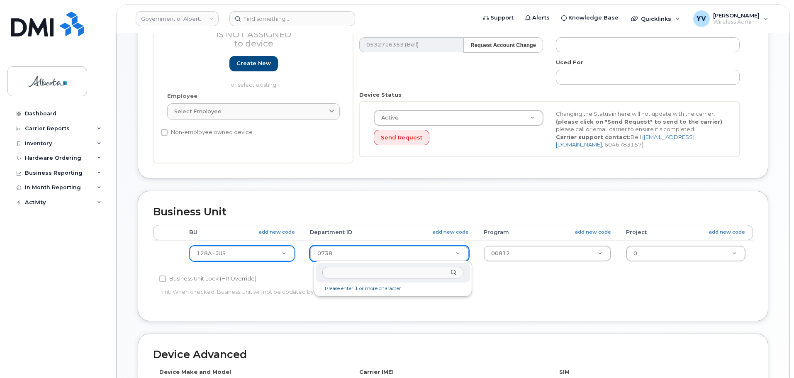
type input "3"
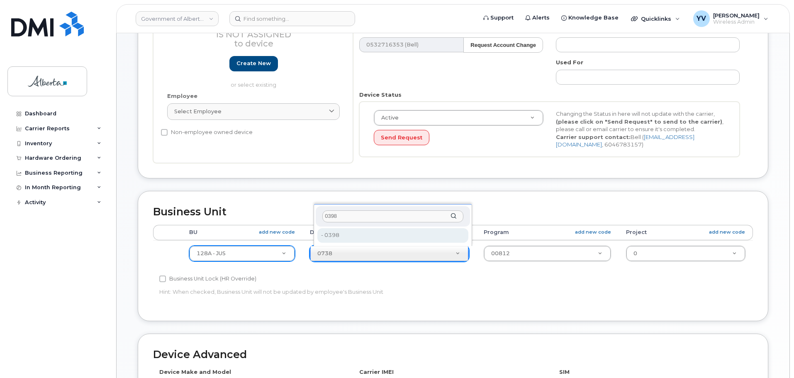
type input "0398"
type input "4752234"
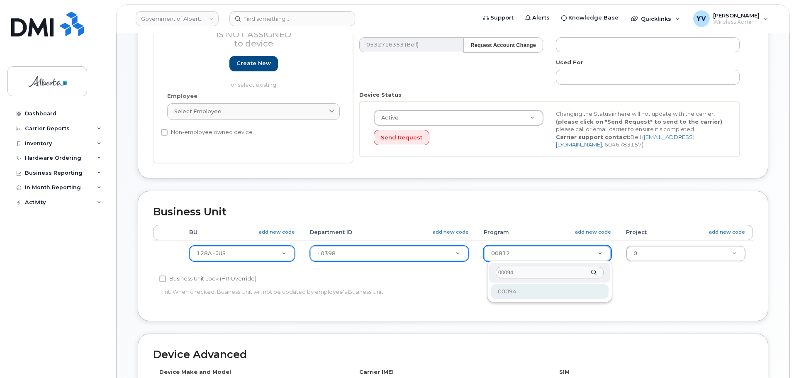
type input "00094"
type input "4120399"
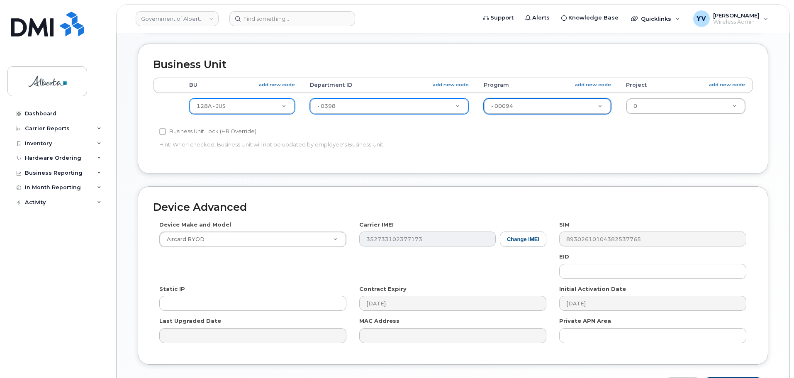
scroll to position [340, 0]
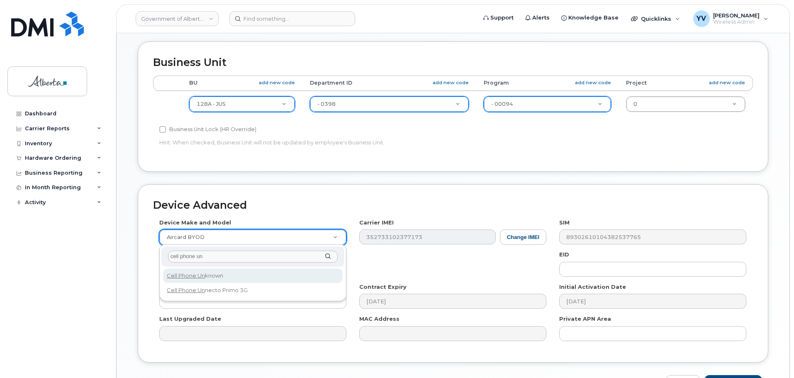
type input "cell phone un"
select select "97"
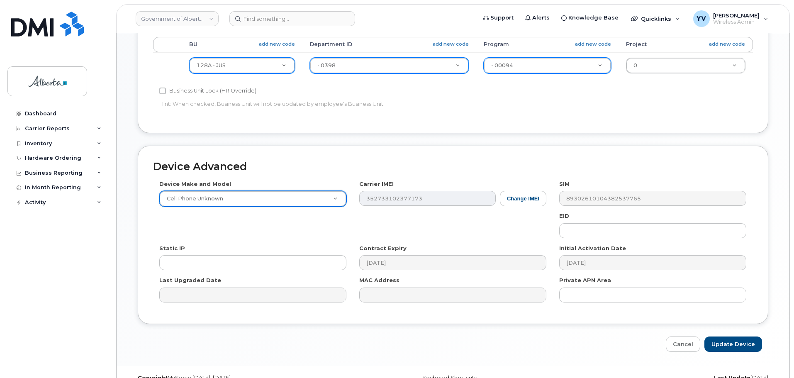
scroll to position [394, 0]
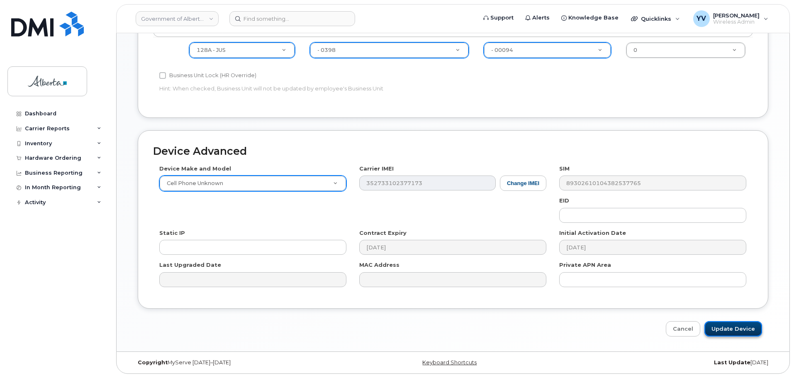
click at [727, 327] on input "Update Device" at bounding box center [733, 328] width 58 height 15
type input "Saving..."
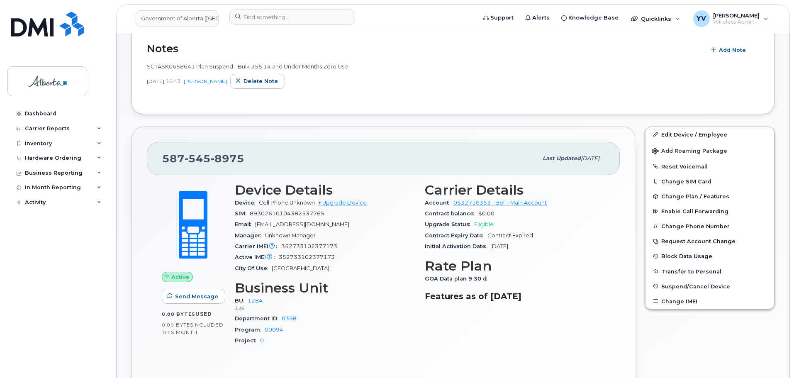
scroll to position [177, 0]
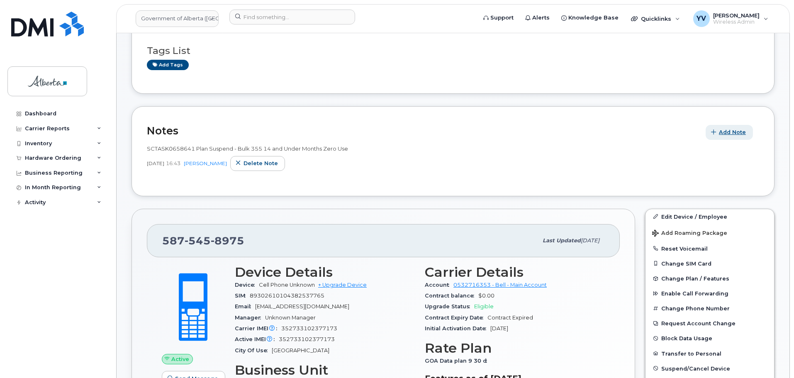
click at [730, 129] on span "Add Note" at bounding box center [732, 132] width 27 height 8
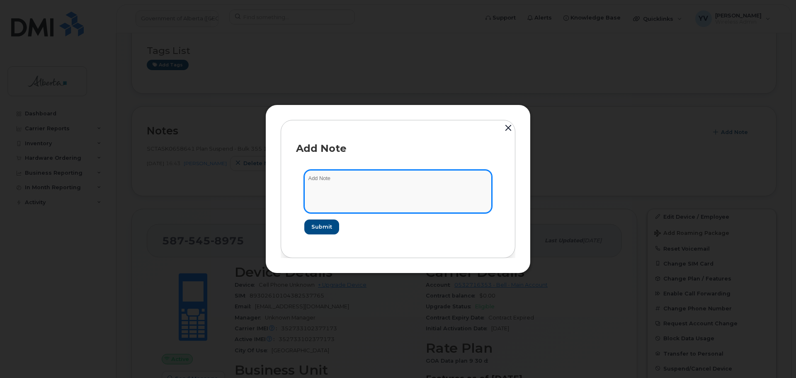
click at [312, 178] on textarea at bounding box center [397, 191] width 187 height 42
paste textarea "SCTASK0841219 5875458975 DO NOT DELETE - BEING REASSIGNED to Bina Border. Previ…"
type textarea "SCTASK0841219 5875458975 DO NOT DELETE - BEING REASSIGNED to Bina Border. Previ…"
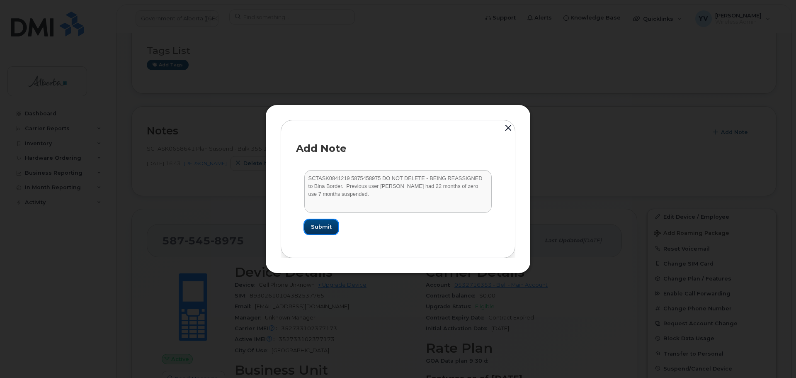
click at [316, 225] on span "Submit" at bounding box center [321, 227] width 21 height 8
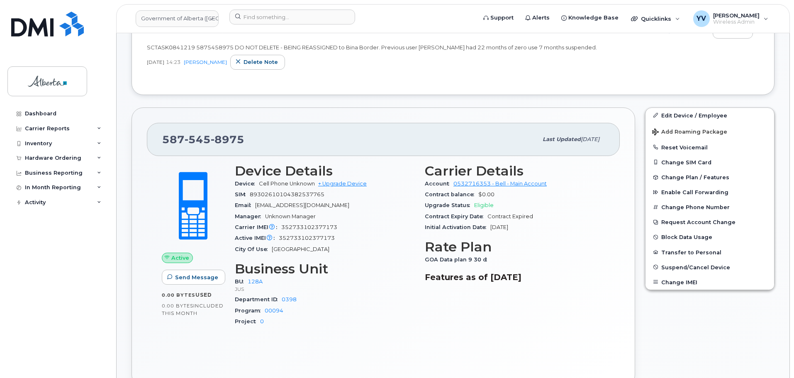
scroll to position [290, 0]
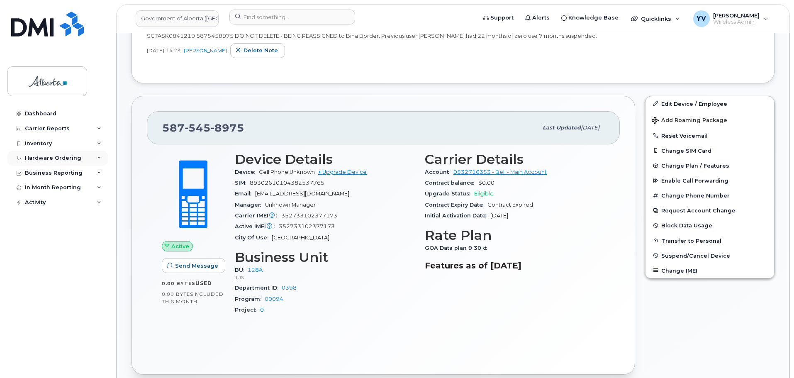
click at [32, 155] on div "Hardware Ordering" at bounding box center [53, 158] width 56 height 7
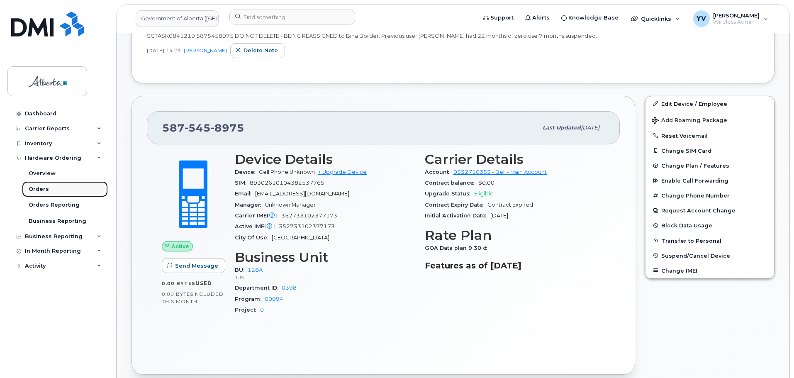
click at [38, 187] on div "Orders" at bounding box center [39, 188] width 20 height 7
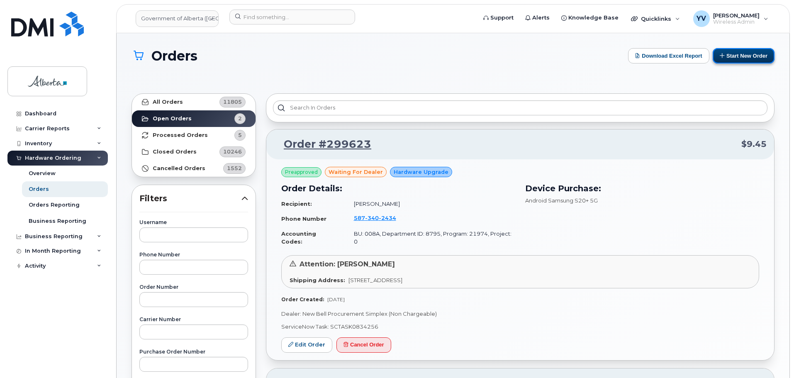
click at [744, 52] on button "Start New Order" at bounding box center [744, 55] width 62 height 15
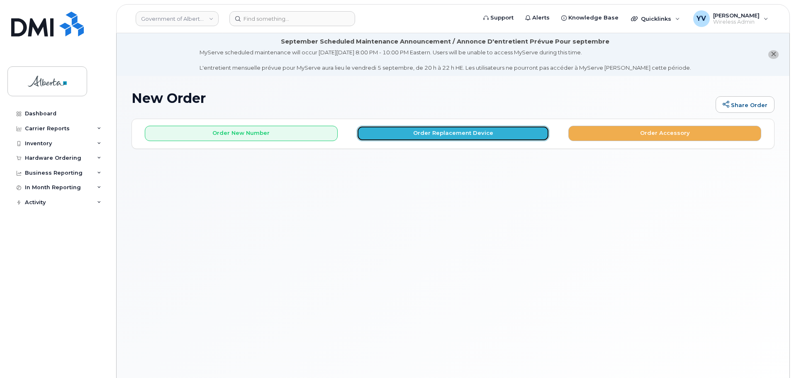
click at [448, 132] on button "Order Replacement Device" at bounding box center [453, 133] width 193 height 15
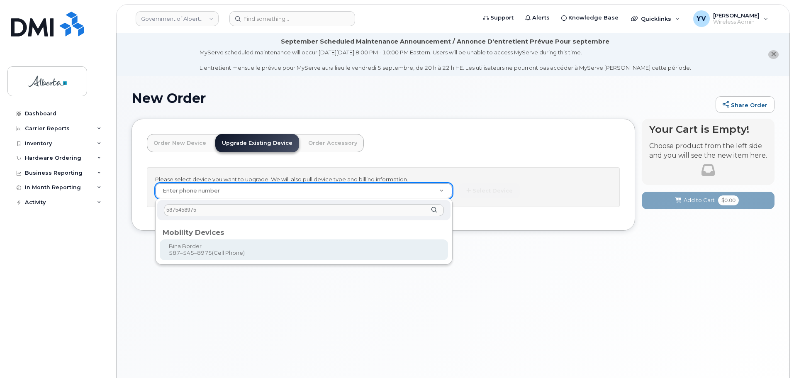
type input "5875458975"
type input "816083"
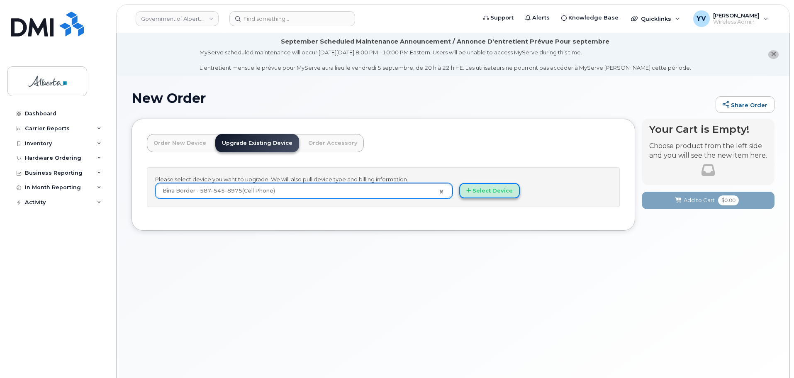
click at [502, 187] on button "Select Device" at bounding box center [489, 190] width 61 height 15
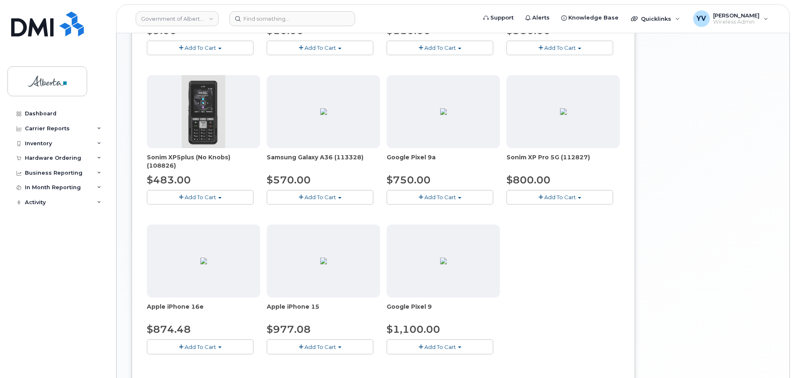
scroll to position [288, 0]
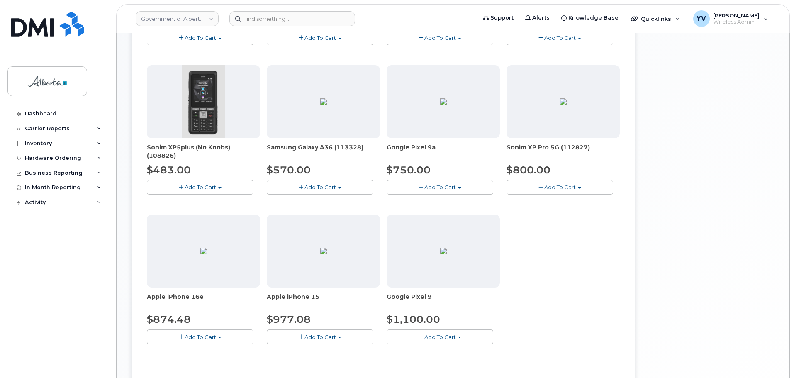
click at [218, 336] on button "Add To Cart" at bounding box center [200, 336] width 107 height 15
click at [225, 359] on link "$874.48 - 30-day upgrade (128GB model)" at bounding box center [215, 362] width 132 height 10
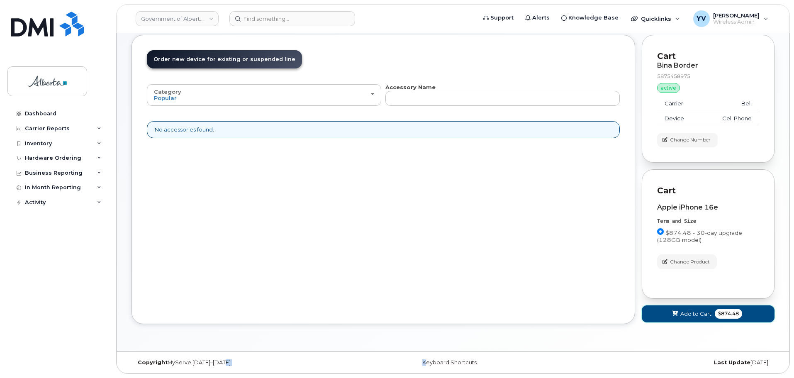
click at [694, 312] on span "Add to Cart" at bounding box center [695, 314] width 31 height 8
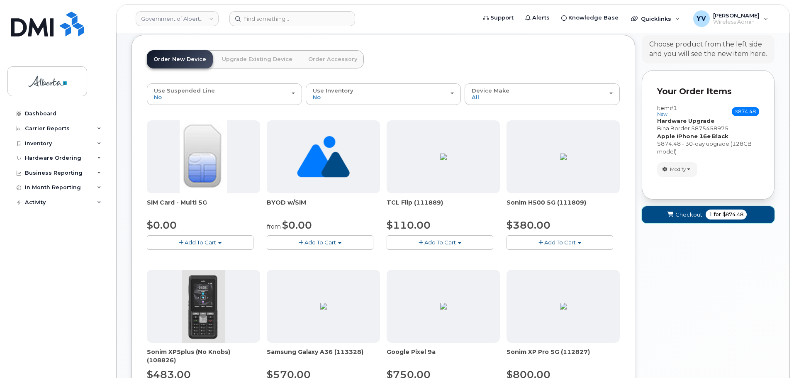
click at [687, 211] on span "Checkout" at bounding box center [688, 215] width 27 height 8
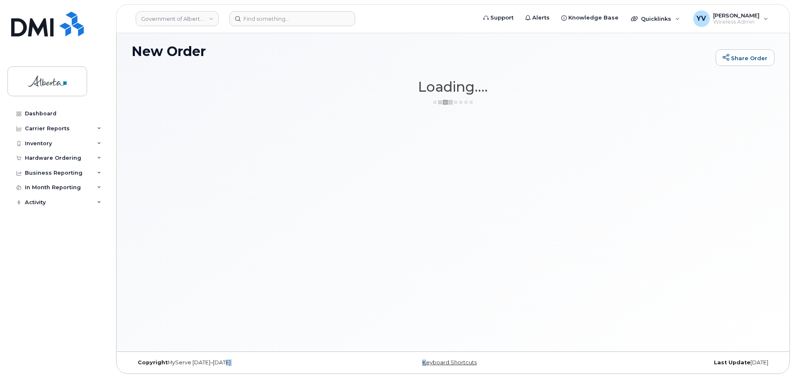
scroll to position [47, 0]
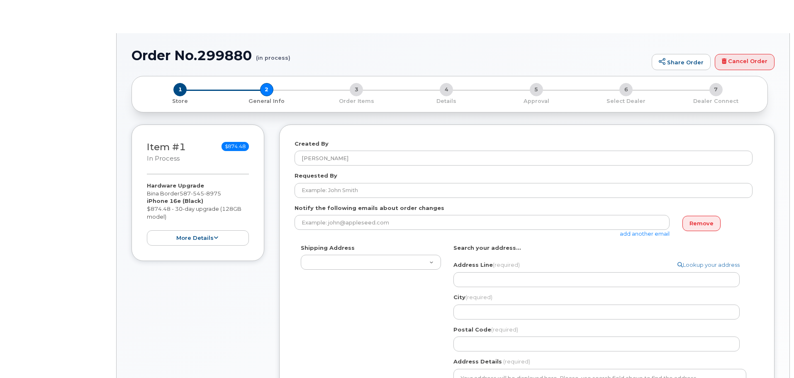
select select
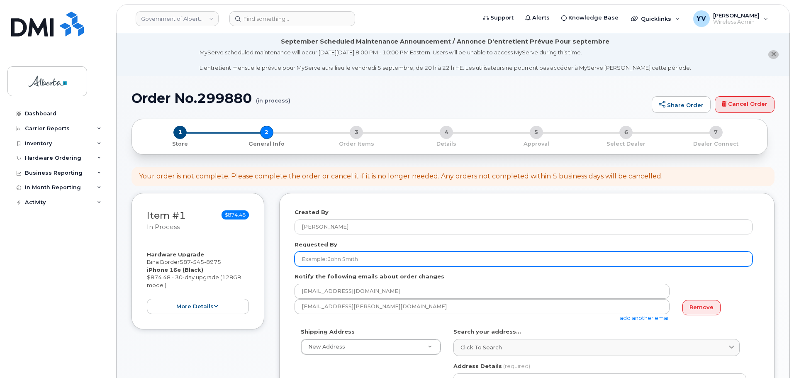
click at [309, 254] on input "Requested By" at bounding box center [524, 258] width 458 height 15
paste input "[PERSON_NAME]"
type input "[PERSON_NAME]"
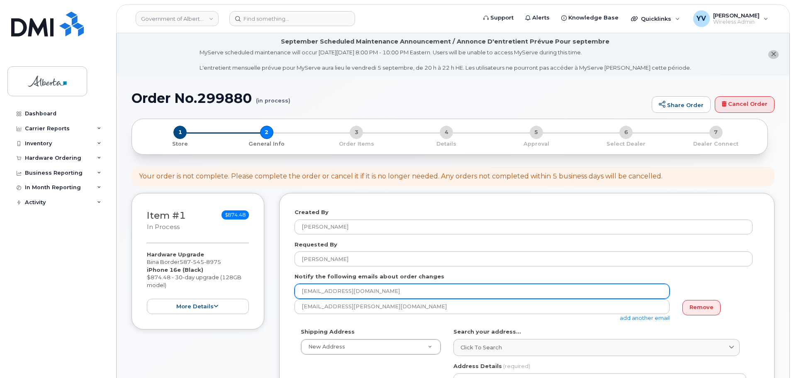
drag, startPoint x: 372, startPoint y: 292, endPoint x: 291, endPoint y: 289, distance: 81.4
paste input "[PERSON_NAME].Pasto"
type input "[PERSON_NAME][EMAIL_ADDRESS][DOMAIN_NAME]"
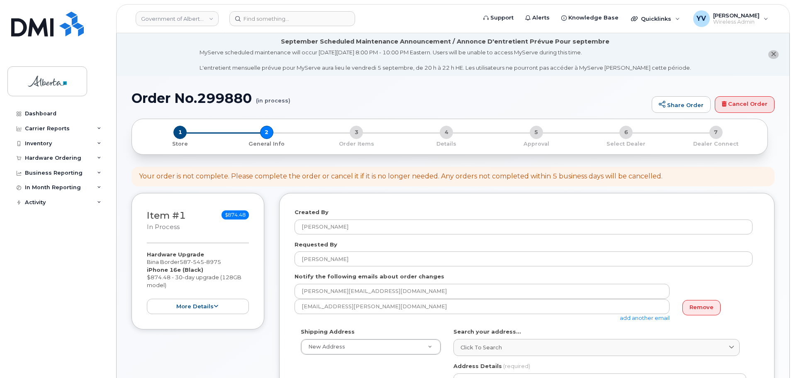
click at [636, 315] on link "add another email" at bounding box center [645, 317] width 50 height 7
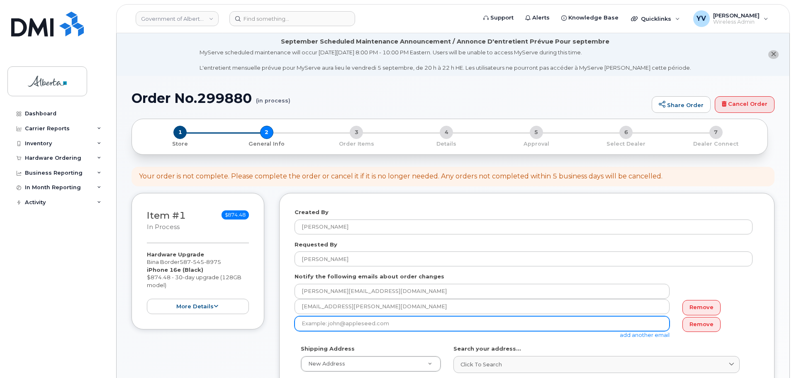
drag, startPoint x: 391, startPoint y: 324, endPoint x: 302, endPoint y: 325, distance: 88.8
click at [302, 325] on input "email" at bounding box center [482, 323] width 375 height 15
paste input "[EMAIL_ADDRESS][DOMAIN_NAME]"
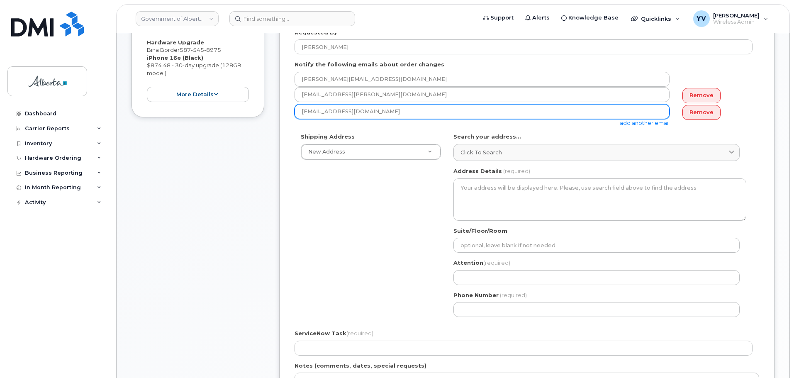
scroll to position [224, 0]
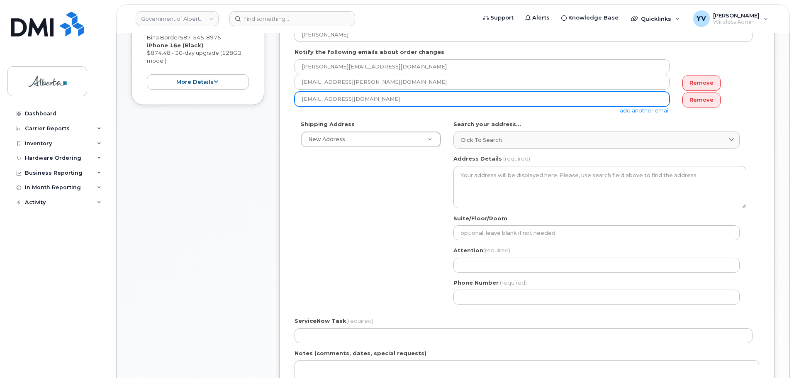
type input "[EMAIL_ADDRESS][DOMAIN_NAME]"
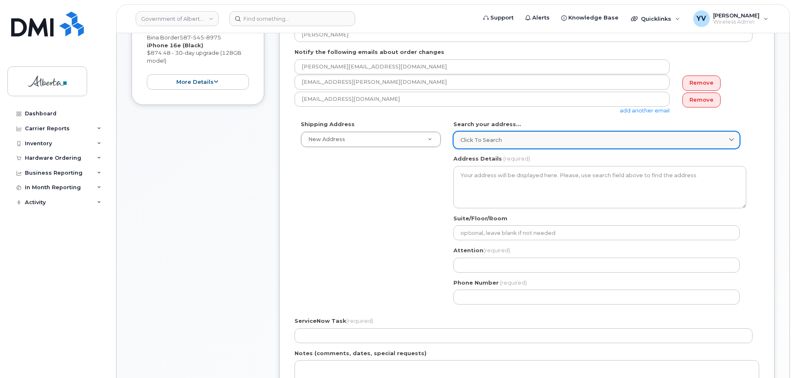
click at [478, 139] on span "Click to search" at bounding box center [480, 140] width 41 height 8
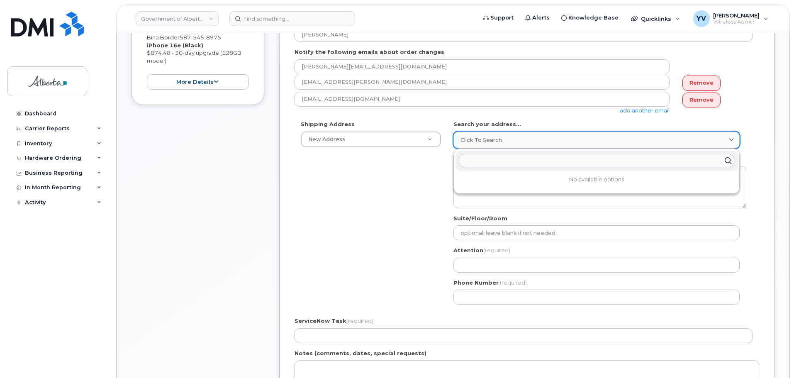
paste input "[STREET_ADDRESS]"
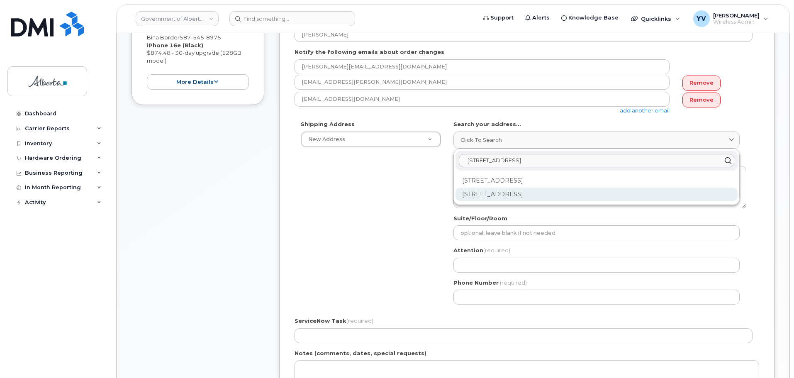
type input "[STREET_ADDRESS]"
click at [490, 192] on div "[STREET_ADDRESS]" at bounding box center [596, 194] width 282 height 14
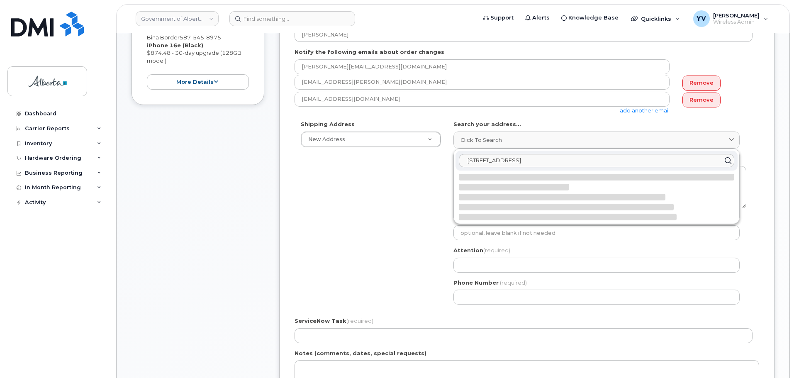
select select
type textarea "[STREET_ADDRESS]"
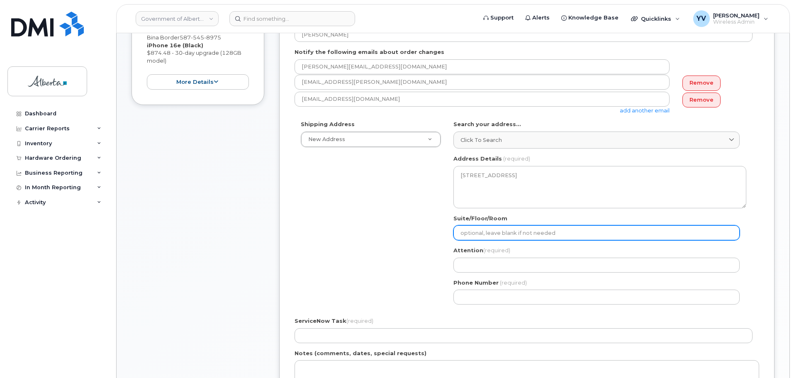
click at [472, 236] on input "Suite/Floor/Room" at bounding box center [596, 232] width 286 height 15
paste input "5th floor"
select select
type input "5th floor"
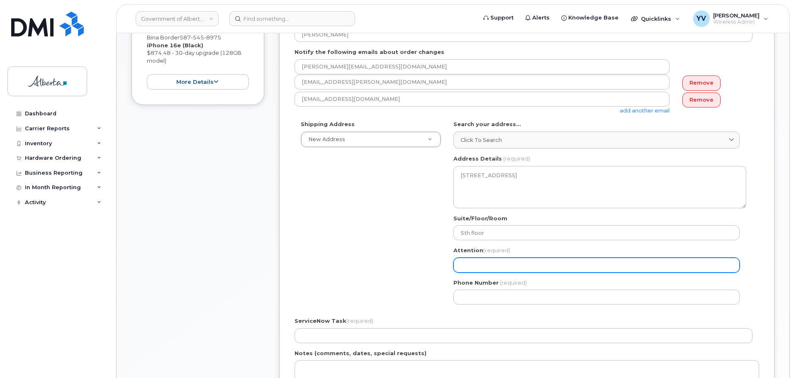
click at [482, 267] on input "Attention (required)" at bounding box center [596, 265] width 286 height 15
paste input "[PERSON_NAME]"
select select
type input "[PERSON_NAME]"
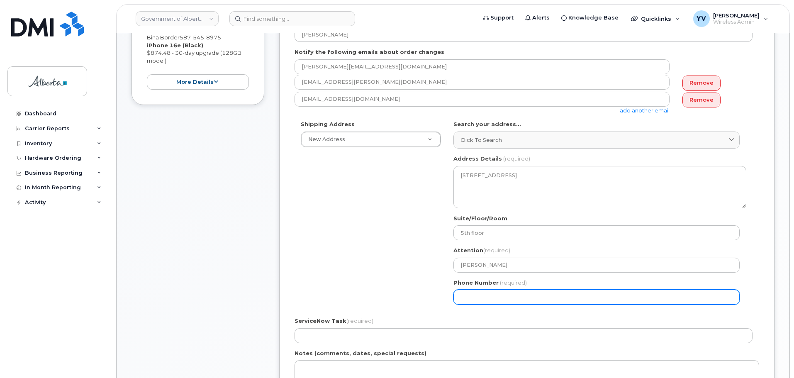
click at [470, 298] on input "Phone Number" at bounding box center [596, 297] width 286 height 15
paste input "5872291795"
select select
type input "5872291795"
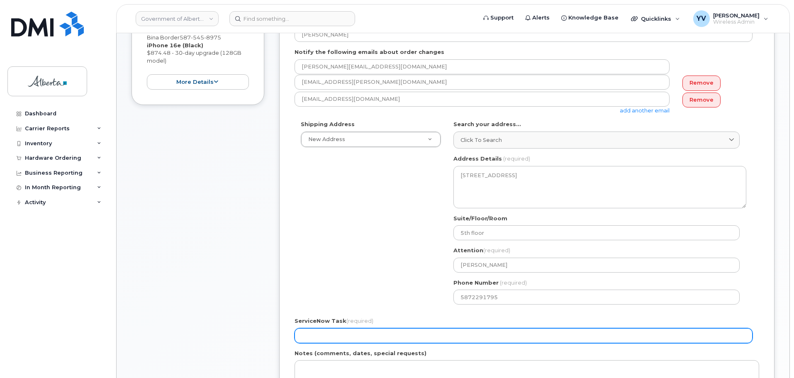
click at [314, 334] on input "ServiceNow Task (required)" at bounding box center [524, 335] width 458 height 15
paste input "SCTASK0841219"
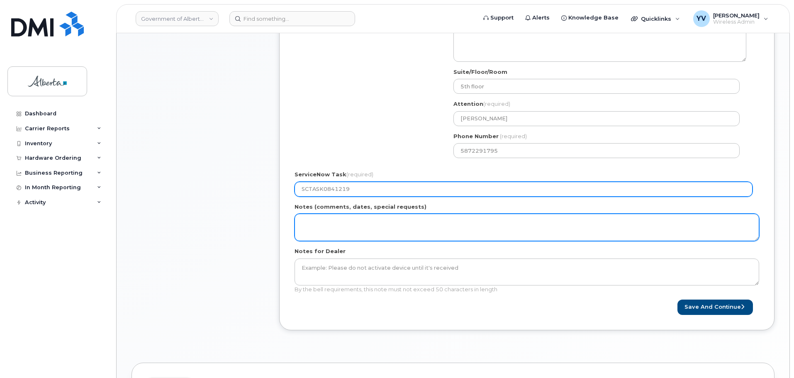
scroll to position [374, 0]
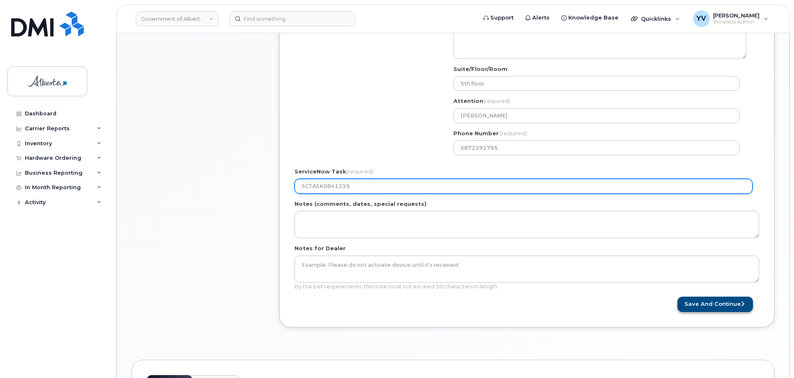
type input "SCTASK0841219"
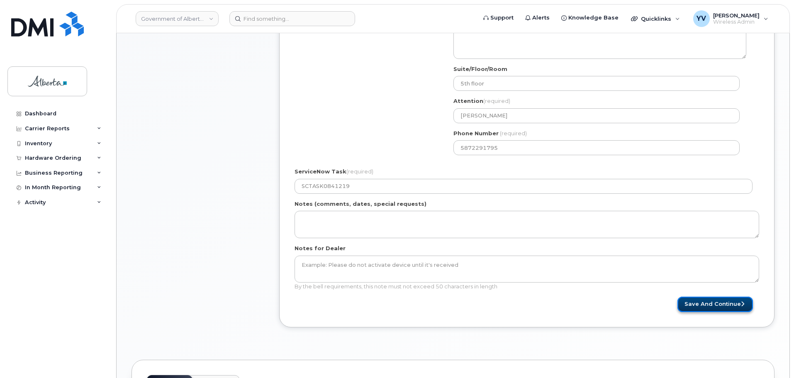
click at [709, 304] on button "Save and Continue" at bounding box center [714, 304] width 75 height 15
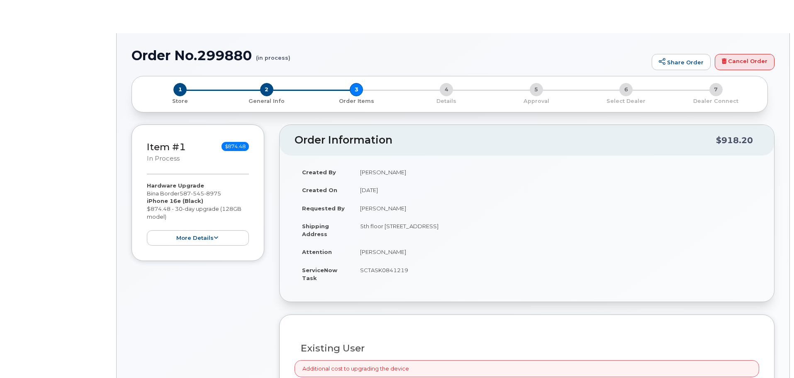
type input "Bina Border"
type input "[EMAIL_ADDRESS][DOMAIN_NAME]"
radio input "true"
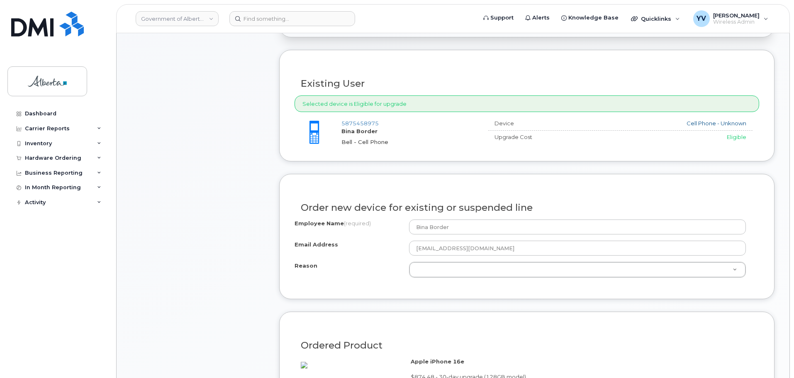
scroll to position [335, 0]
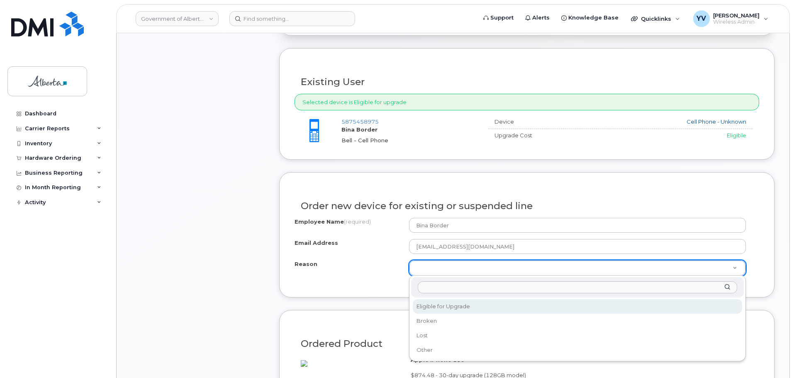
select select "eligible_for_upgrade"
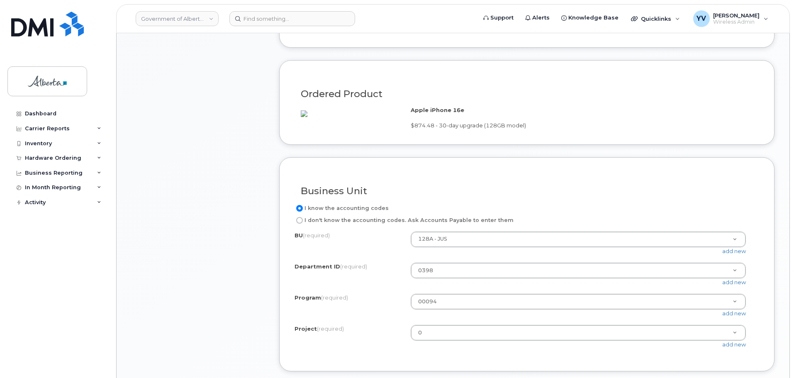
scroll to position [748, 0]
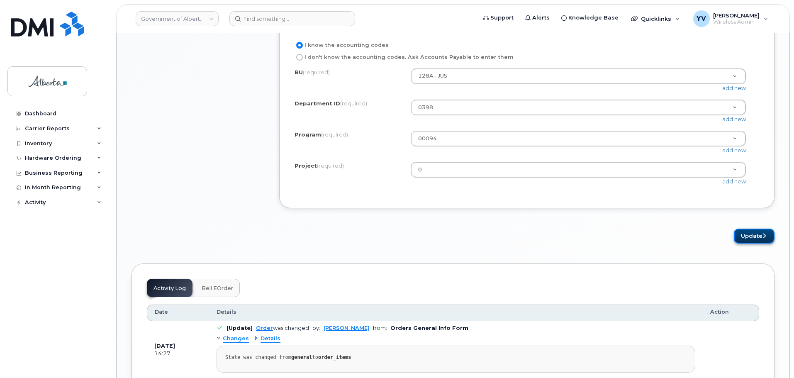
click at [748, 244] on button "Update" at bounding box center [754, 236] width 41 height 15
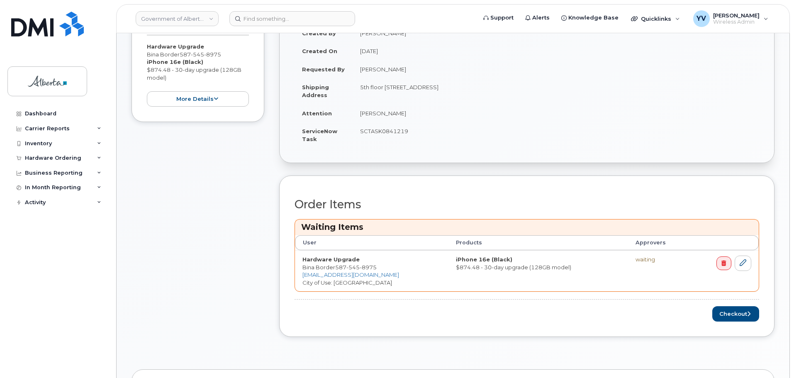
scroll to position [250, 0]
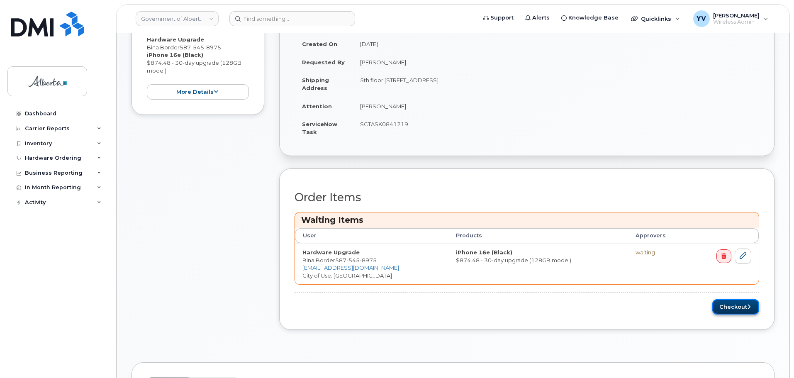
click at [726, 305] on button "Checkout" at bounding box center [735, 306] width 47 height 15
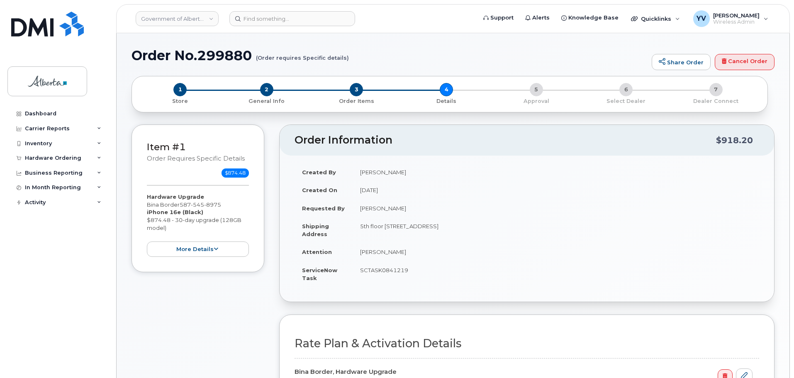
select select
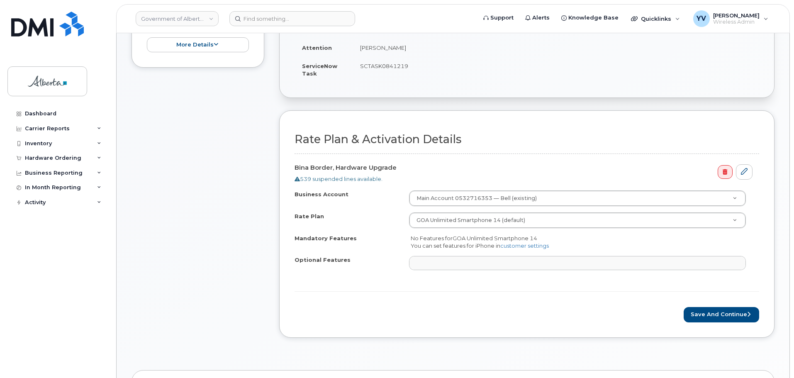
scroll to position [265, 0]
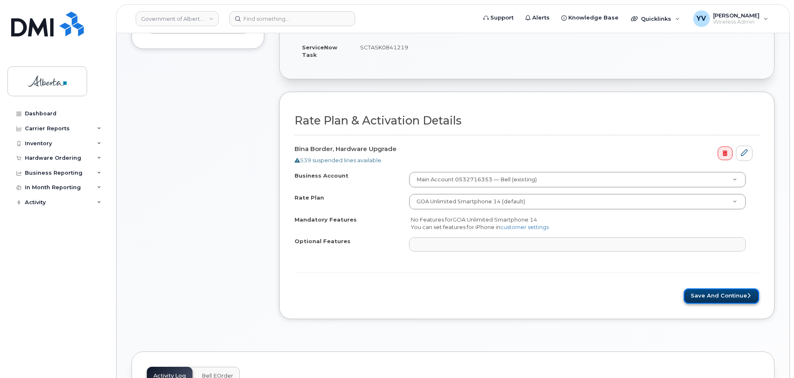
click at [722, 295] on button "Save and Continue" at bounding box center [721, 295] width 75 height 15
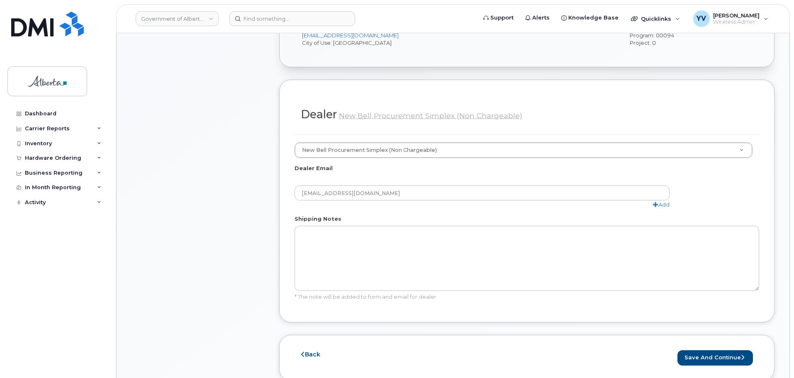
scroll to position [404, 0]
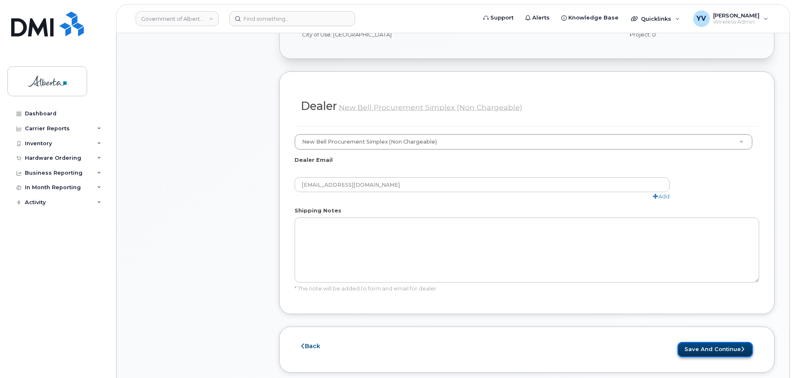
click at [718, 348] on button "Save and Continue" at bounding box center [714, 349] width 75 height 15
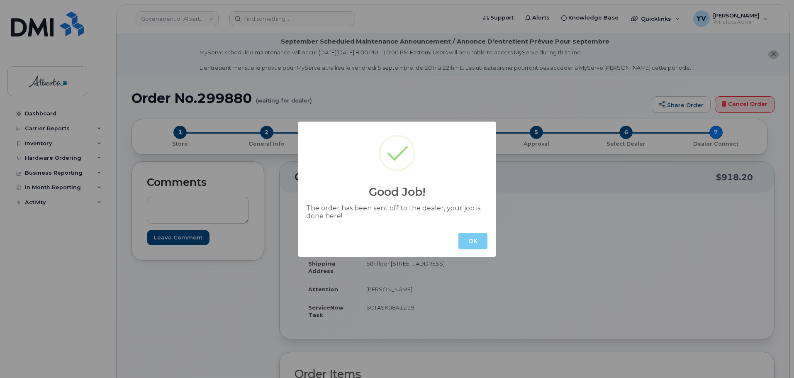
click at [481, 238] on button "OK" at bounding box center [472, 241] width 29 height 17
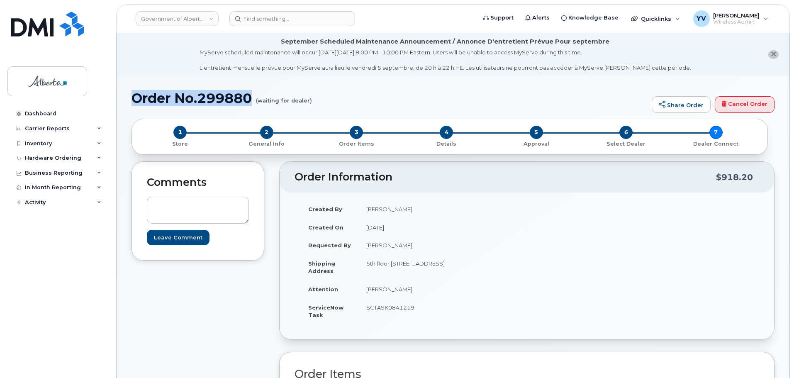
drag, startPoint x: 254, startPoint y: 96, endPoint x: 136, endPoint y: 96, distance: 118.2
click at [133, 99] on h1 "Order No.299880 (waiting for dealer)" at bounding box center [389, 98] width 516 height 15
copy h1 "Order No.299880"
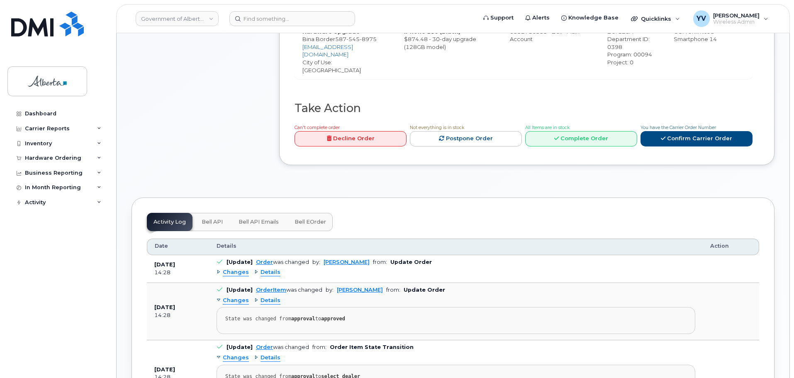
scroll to position [383, 0]
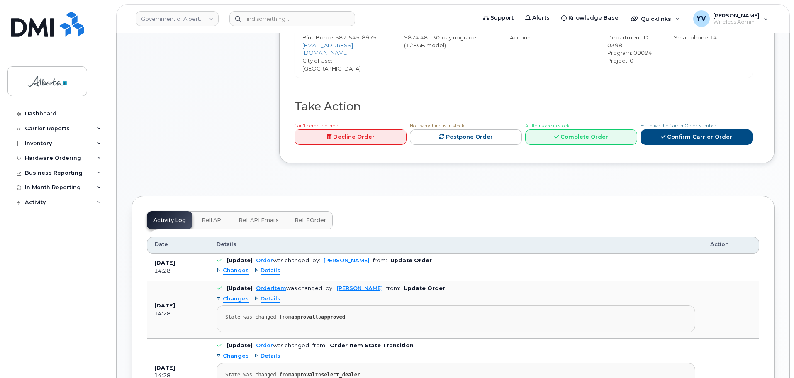
click at [209, 217] on span "Bell API" at bounding box center [212, 220] width 21 height 7
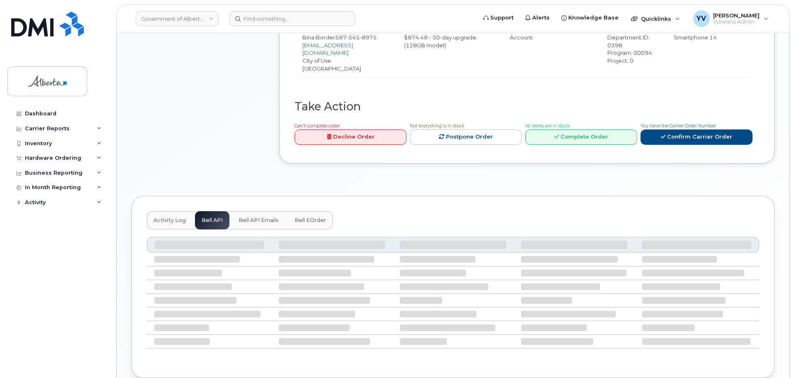
scroll to position [344, 0]
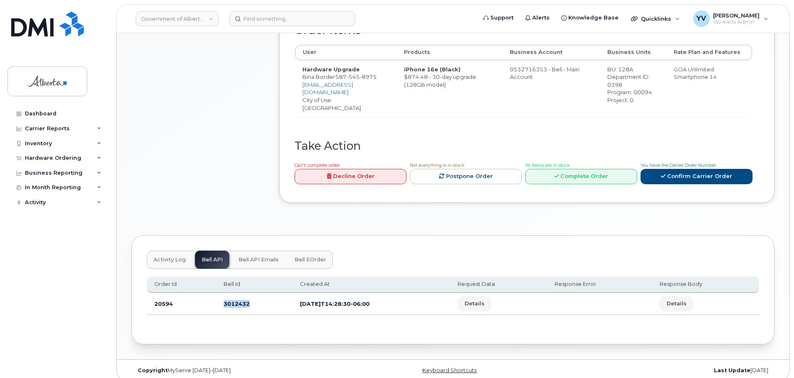
drag, startPoint x: 251, startPoint y: 296, endPoint x: 220, endPoint y: 297, distance: 31.1
click at [220, 297] on td "3012432" at bounding box center [254, 304] width 76 height 22
copy td "3012432"
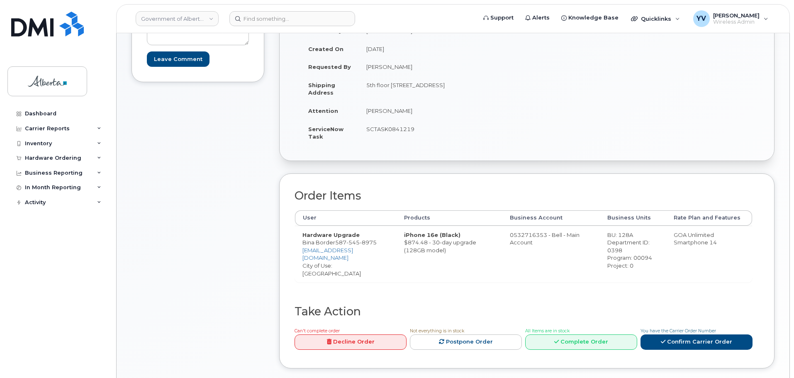
scroll to position [158, 0]
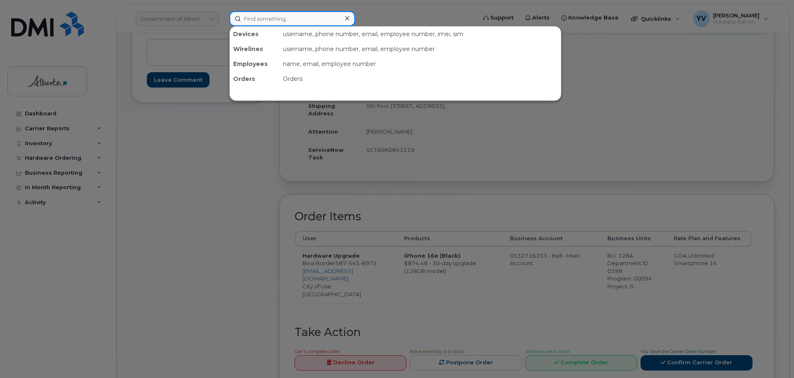
click at [252, 14] on input at bounding box center [292, 18] width 126 height 15
paste input "807287801"
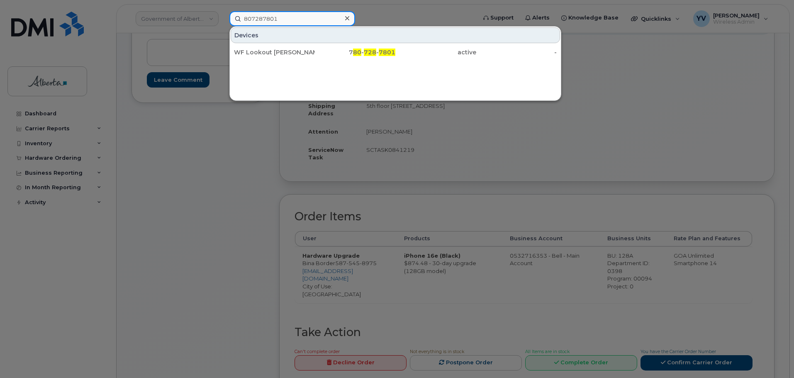
click at [243, 18] on input "807287801" at bounding box center [292, 18] width 126 height 15
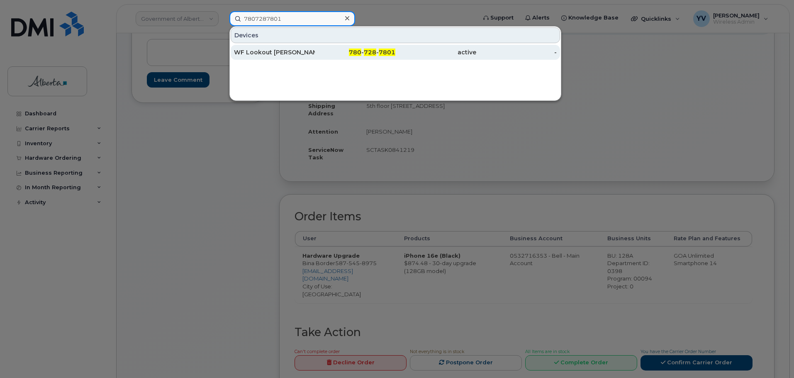
type input "7807287801"
click at [287, 52] on div "WF Lookout [PERSON_NAME]" at bounding box center [274, 52] width 81 height 8
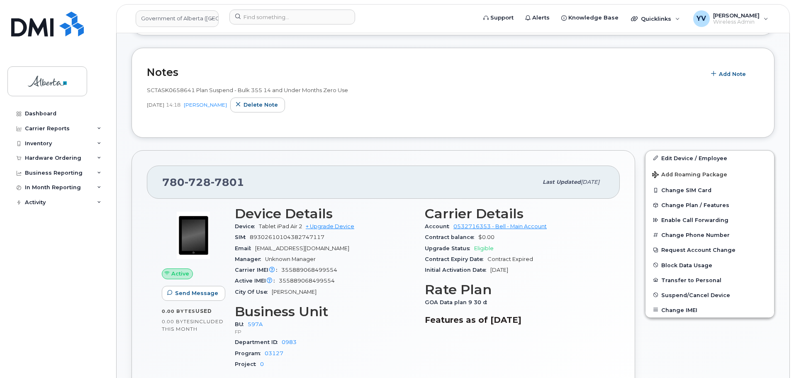
scroll to position [253, 0]
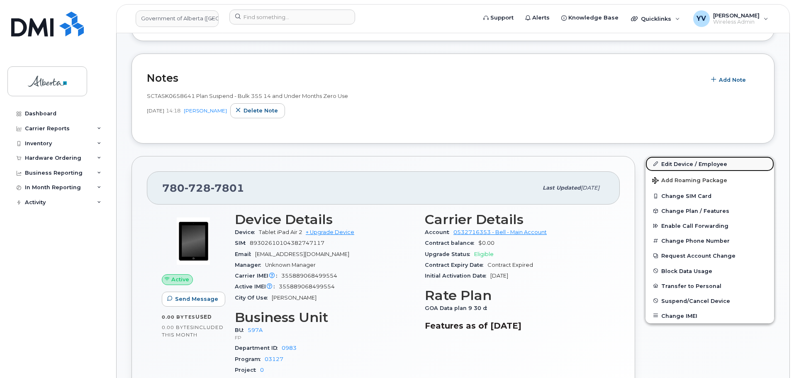
click at [685, 159] on link "Edit Device / Employee" at bounding box center [709, 163] width 129 height 15
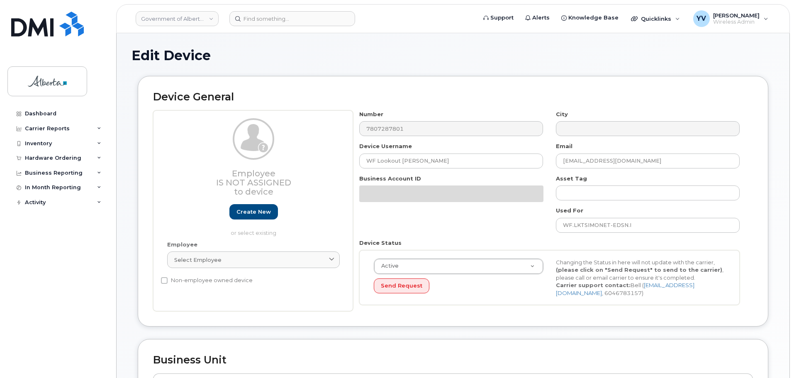
select select "4797726"
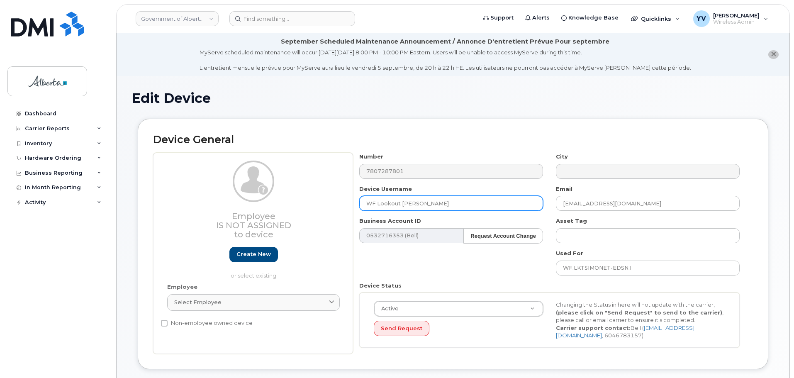
drag, startPoint x: 436, startPoint y: 202, endPoint x: 341, endPoint y: 207, distance: 95.1
click at [341, 207] on div "Employee Is not assigned to device Create new or select existing Employee Selec…" at bounding box center [453, 253] width 600 height 201
paste input "Occupational Health Inspection 01"
type input "Occupational Health Inspection 01"
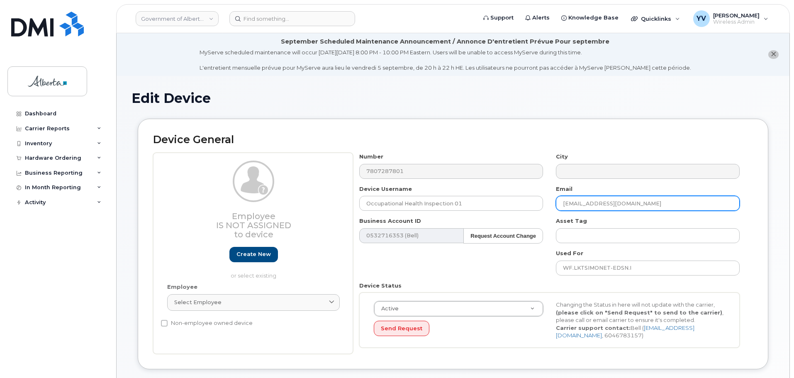
drag, startPoint x: 633, startPoint y: 207, endPoint x: 550, endPoint y: 207, distance: 82.5
click at [550, 207] on div "Email kyla.larder@gov.ab.ca" at bounding box center [648, 198] width 197 height 26
paste input "Crista.Zing"
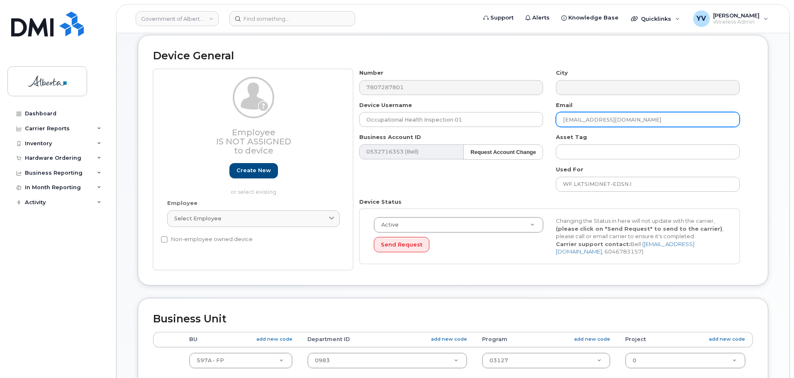
scroll to position [103, 0]
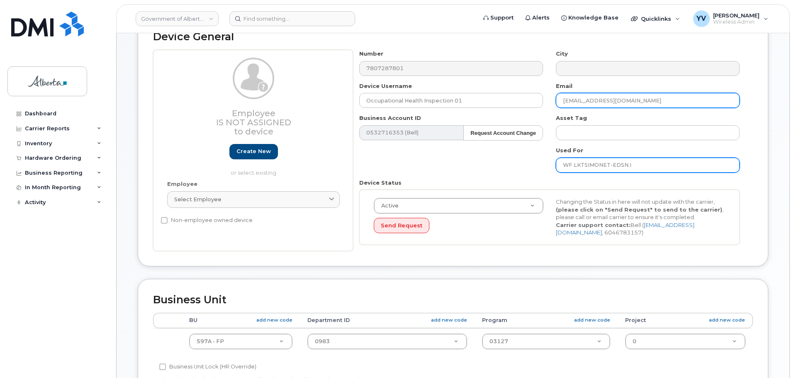
type input "[EMAIL_ADDRESS][DOMAIN_NAME]"
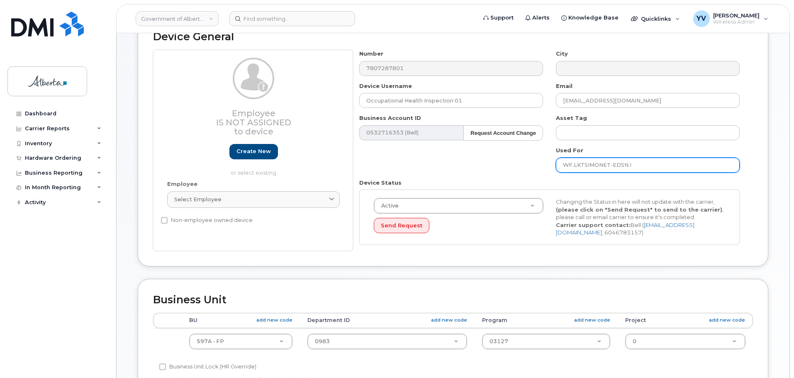
drag, startPoint x: 636, startPoint y: 164, endPoint x: 538, endPoint y: 166, distance: 97.9
click at [538, 166] on div "Number 7807287801 City Device Username Occupational Health Inspection 01 Email …" at bounding box center [549, 150] width 393 height 201
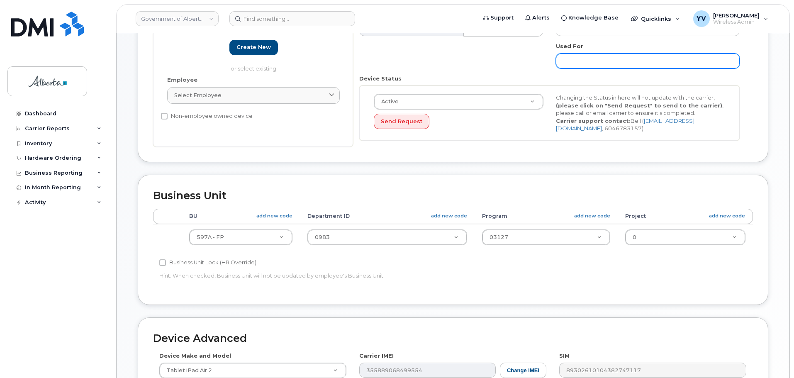
scroll to position [229, 0]
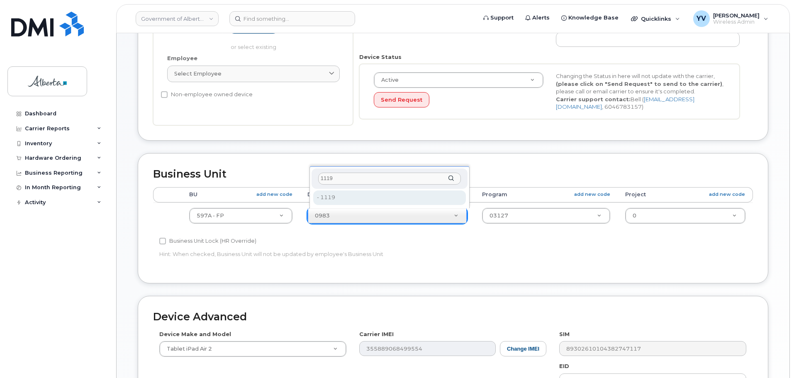
type input "1119"
type input "4752522"
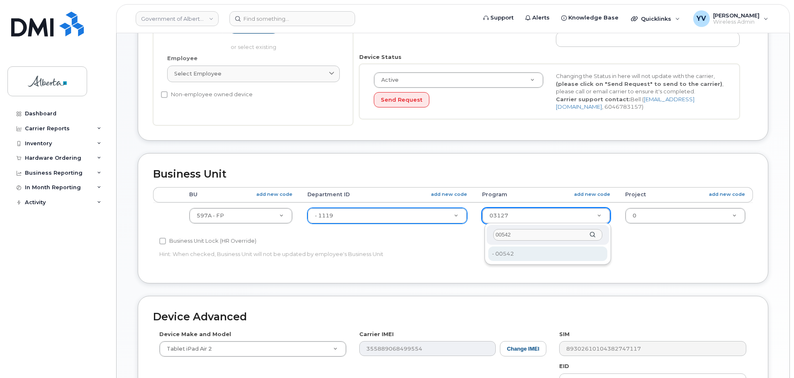
type input "00542"
type input "4120376"
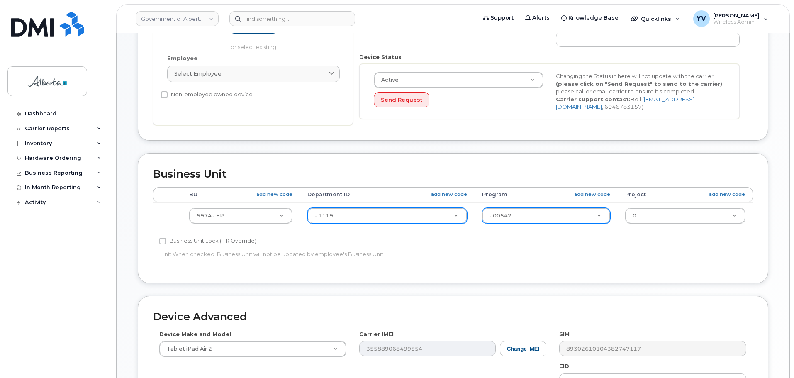
drag, startPoint x: 793, startPoint y: 114, endPoint x: 796, endPoint y: 132, distance: 18.1
click at [794, 132] on html "Government of Alberta (GOA) Support Alerts Knowledge Base Quicklinks Suspend / …" at bounding box center [397, 157] width 794 height 772
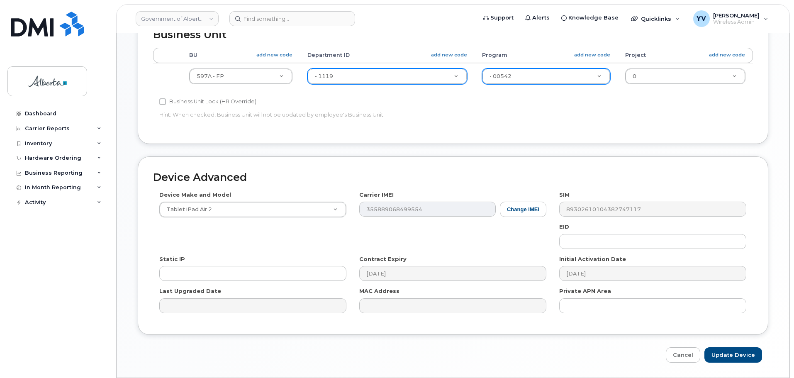
scroll to position [376, 0]
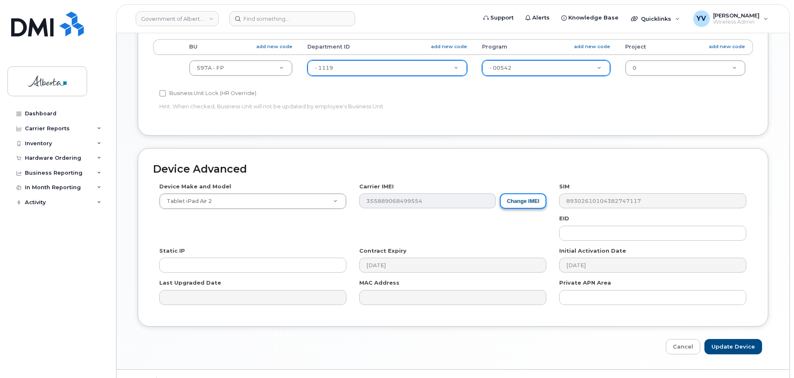
click at [529, 199] on button "Change IMEI" at bounding box center [523, 200] width 46 height 15
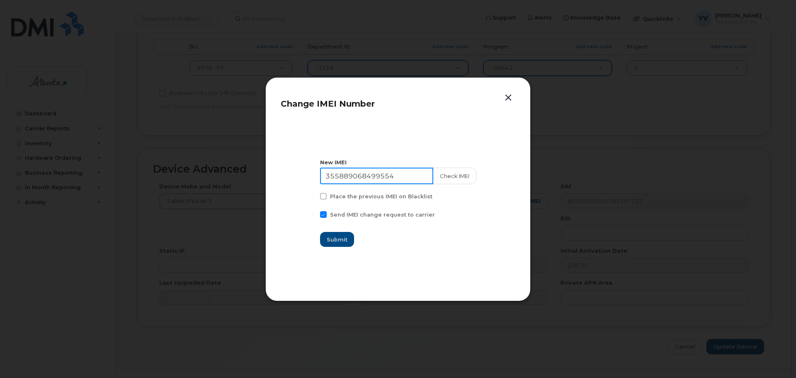
drag, startPoint x: 407, startPoint y: 177, endPoint x: 305, endPoint y: 181, distance: 102.1
click at [305, 181] on section "New IMEI 355889068499554 Check IMEI Place the previous IMEI on Blacklist Send I…" at bounding box center [398, 203] width 235 height 166
paste input "6196180546281"
type input "356196180546281"
click at [335, 237] on span "Submit" at bounding box center [337, 240] width 21 height 8
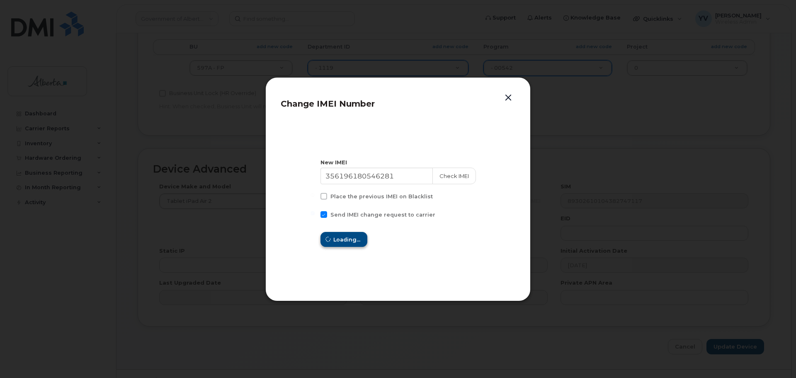
type input "356196180546281"
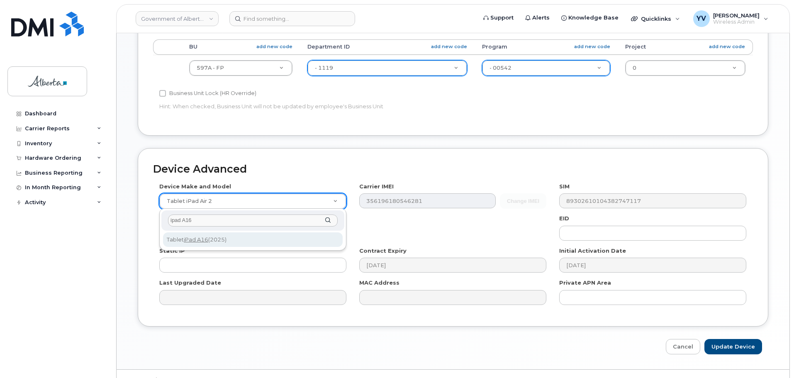
type input "ipad A16"
select select "3318"
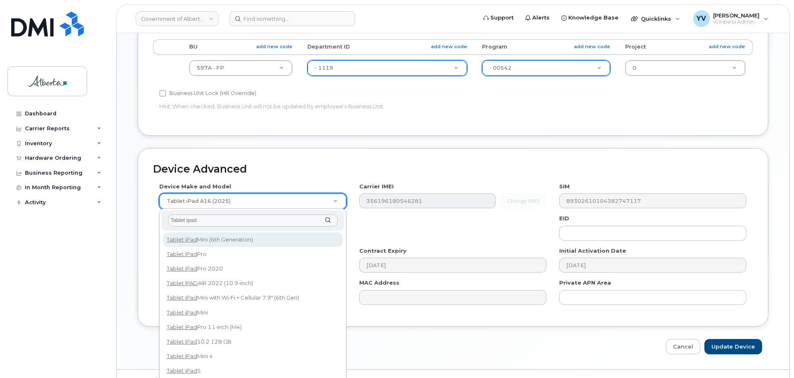
type input "Tablet ipad A"
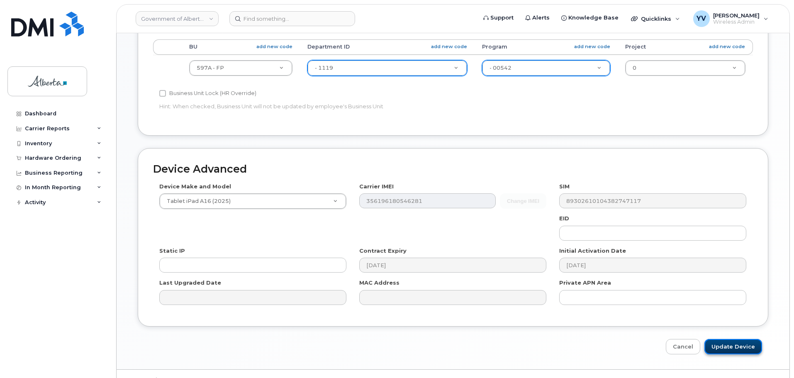
click at [735, 343] on input "Update Device" at bounding box center [733, 346] width 58 height 15
type input "Saving..."
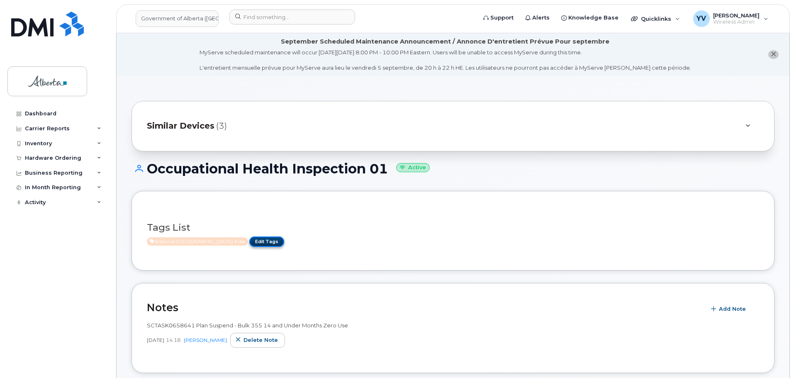
click at [249, 241] on link "Edit Tags" at bounding box center [266, 241] width 35 height 10
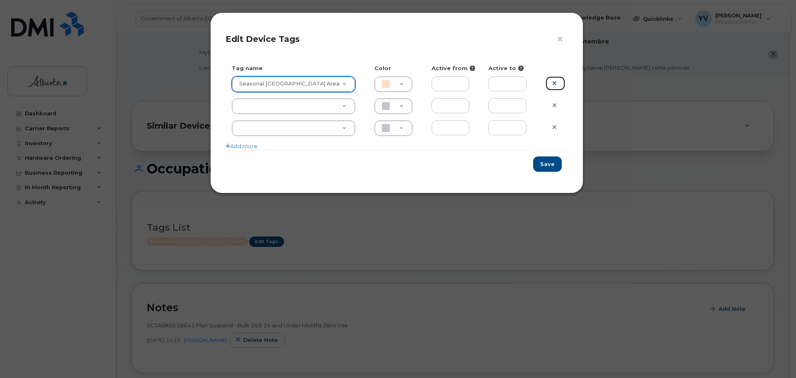
click at [556, 83] on icon at bounding box center [555, 83] width 5 height 6
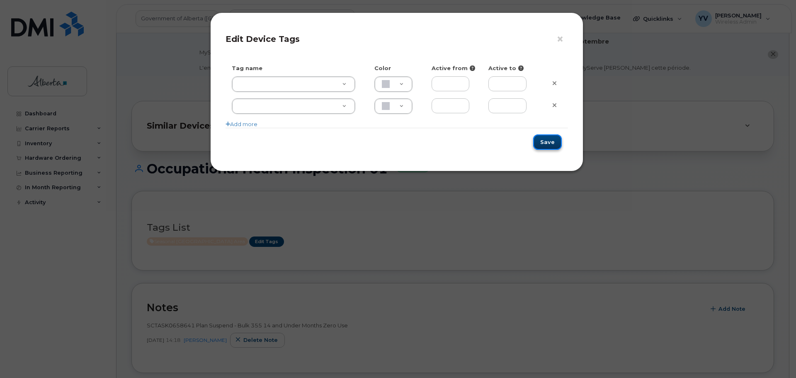
click at [542, 144] on button "Save" at bounding box center [547, 141] width 29 height 15
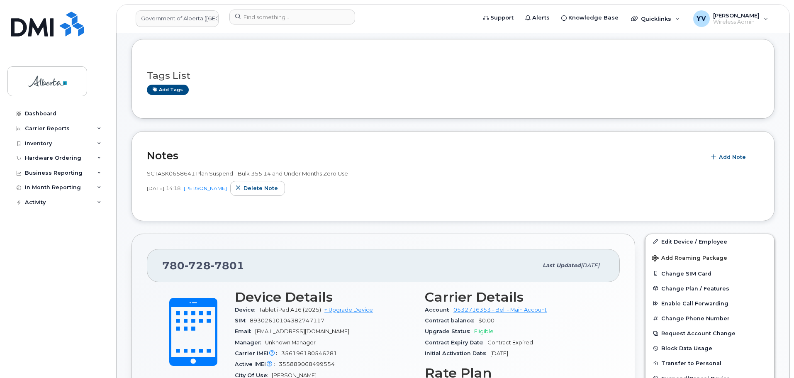
scroll to position [161, 0]
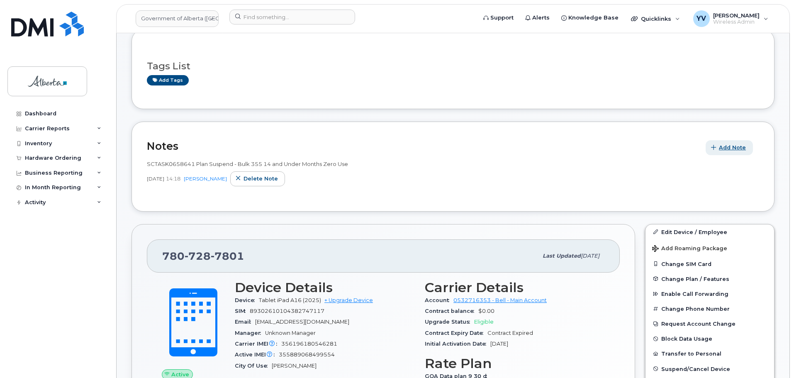
click at [725, 146] on span "Add Note" at bounding box center [732, 148] width 27 height 8
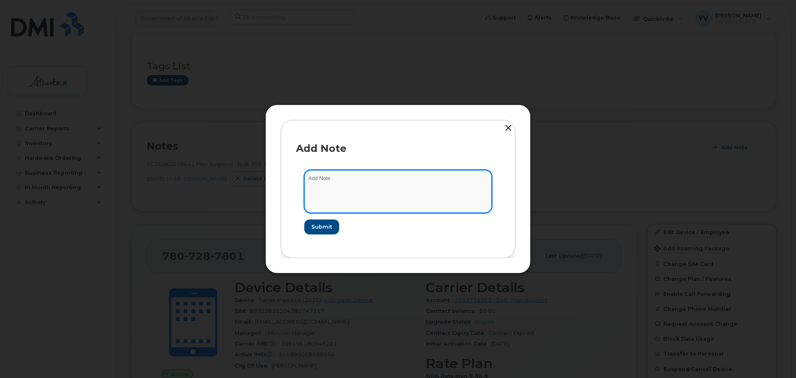
click at [329, 181] on textarea at bounding box center [397, 191] width 187 height 42
paste textarea "SCTASK0841009 7807287801 DO NOT DELETE - BEING REASSIGNED to Occupational Healt…"
type textarea "SCTASK0841009 7807287801 DO NOT DELETE - BEING REASSIGNED to Occupational Healt…"
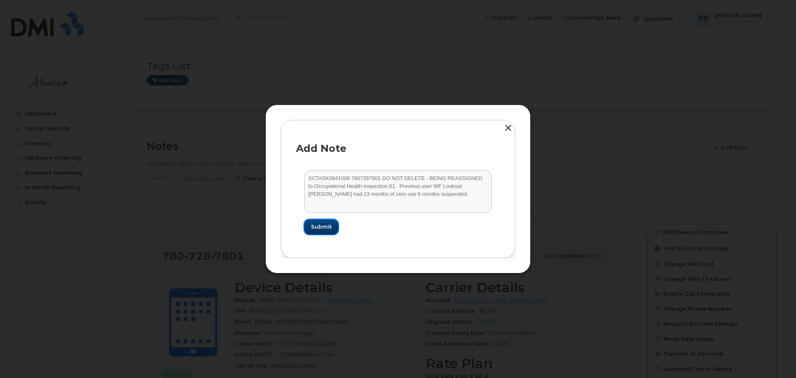
click at [320, 225] on span "Submit" at bounding box center [321, 227] width 21 height 8
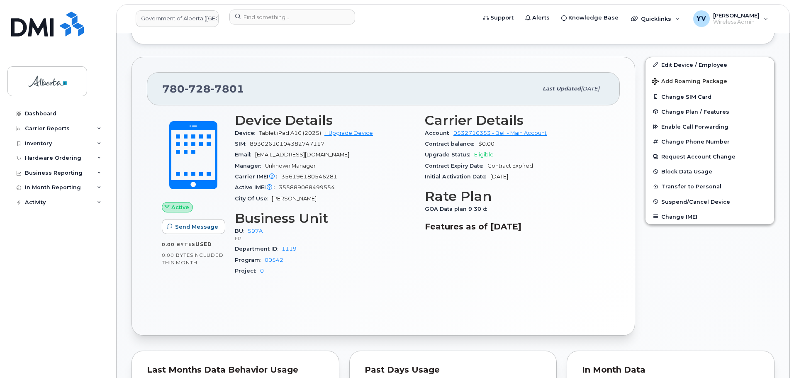
scroll to position [39, 0]
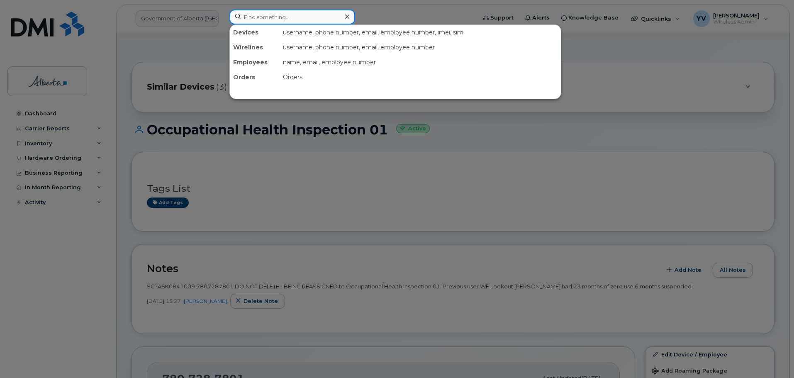
click at [259, 13] on input at bounding box center [292, 17] width 126 height 15
paste input "5879827691"
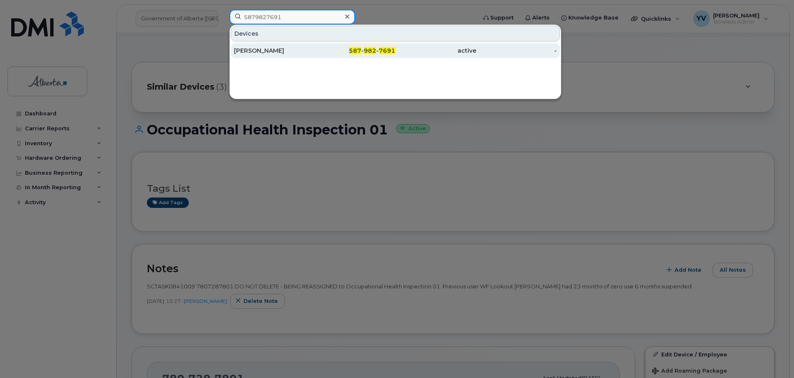
type input "5879827691"
click at [372, 49] on span "982" at bounding box center [370, 50] width 12 height 7
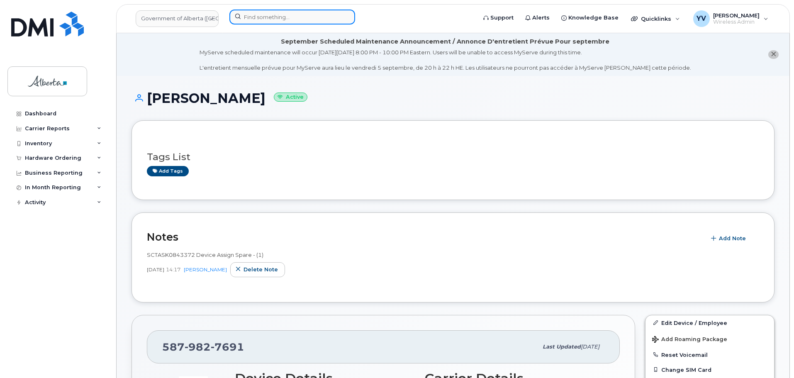
click at [250, 19] on input at bounding box center [292, 17] width 126 height 15
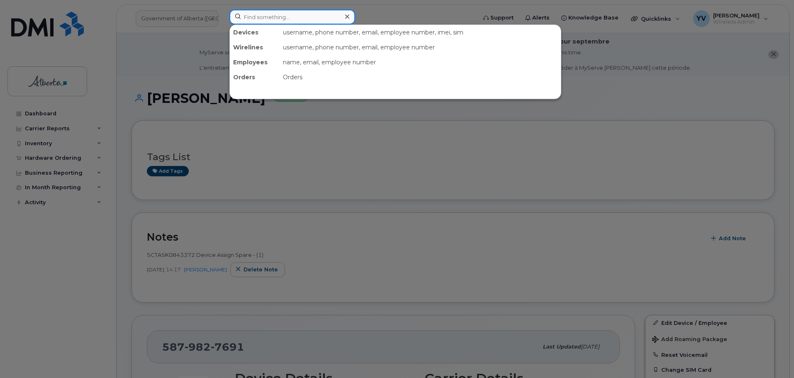
paste input "5878371526"
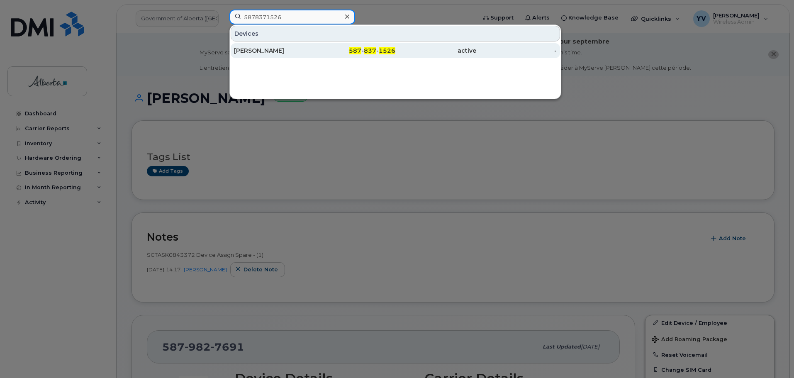
type input "5878371526"
click at [363, 51] on div "587 - 837 - 1526" at bounding box center [355, 50] width 81 height 8
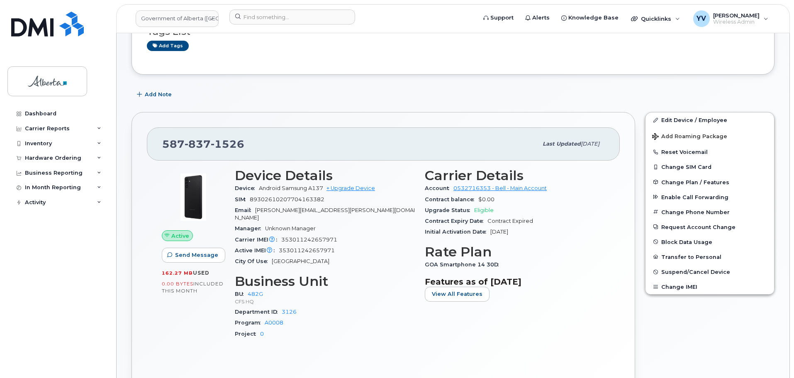
scroll to position [135, 0]
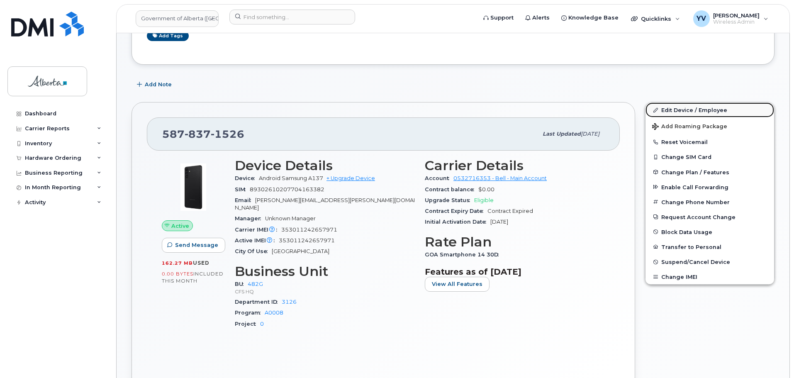
click at [681, 106] on link "Edit Device / Employee" at bounding box center [709, 109] width 129 height 15
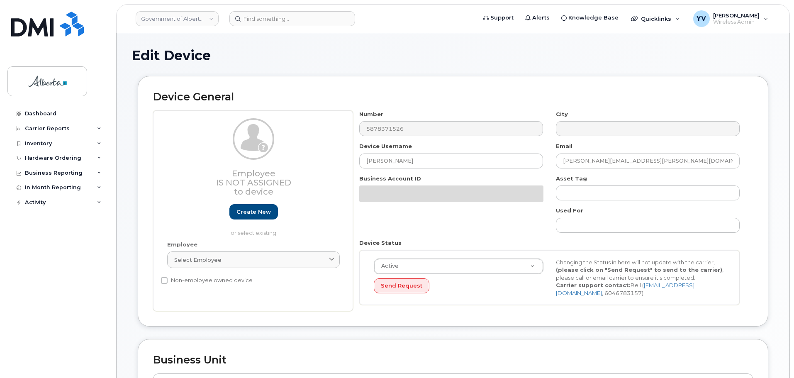
select select "4120337"
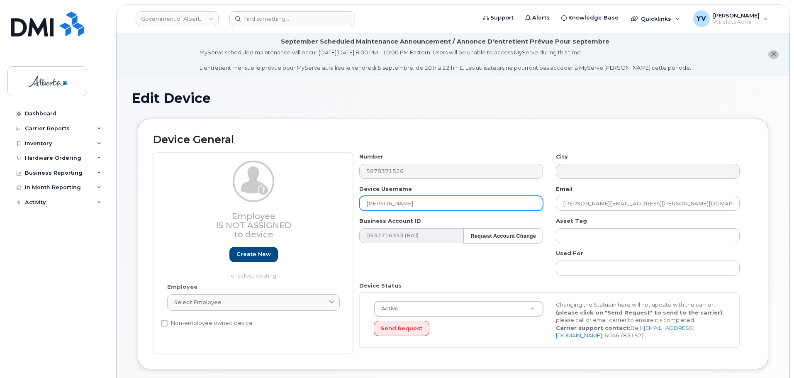
drag, startPoint x: 412, startPoint y: 205, endPoint x: 358, endPoint y: 205, distance: 54.3
click at [358, 205] on div "Device Username [PERSON_NAME]" at bounding box center [451, 198] width 197 height 26
paste input "[PERSON_NAME]"
type input "[PERSON_NAME]"
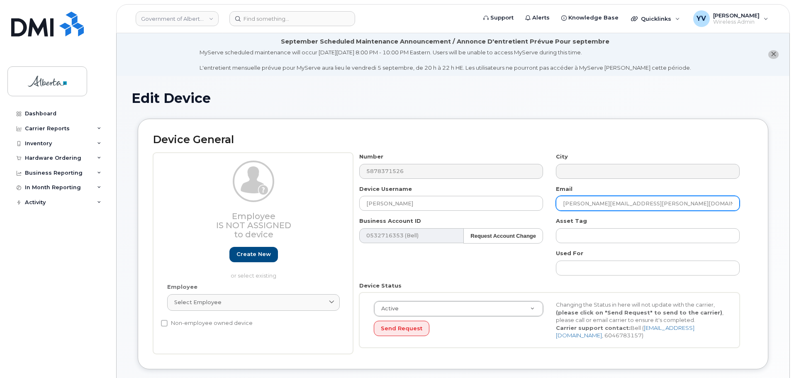
drag, startPoint x: 642, startPoint y: 204, endPoint x: 560, endPoint y: 205, distance: 81.7
click at [560, 205] on input "[PERSON_NAME][EMAIL_ADDRESS][PERSON_NAME][DOMAIN_NAME]" at bounding box center [648, 203] width 184 height 15
paste input "[PERSON_NAME].[PERSON_NAME]"
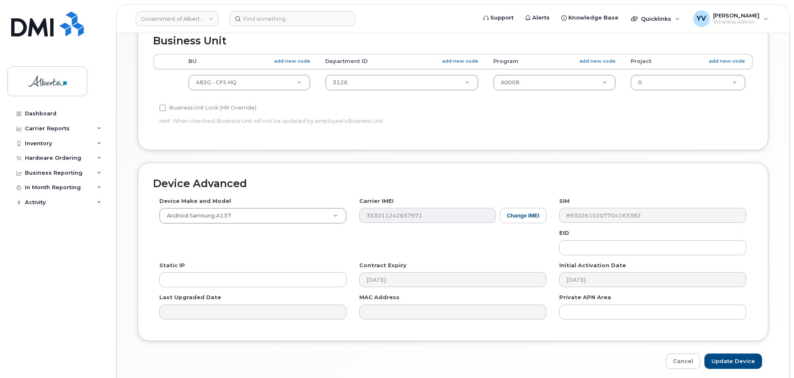
scroll to position [370, 0]
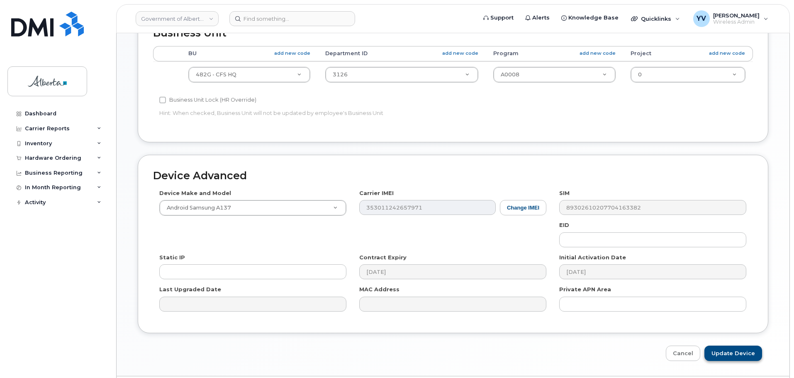
type input "[PERSON_NAME][EMAIL_ADDRESS][PERSON_NAME][DOMAIN_NAME]"
click at [727, 347] on input "Update Device" at bounding box center [733, 353] width 58 height 15
type input "Saving..."
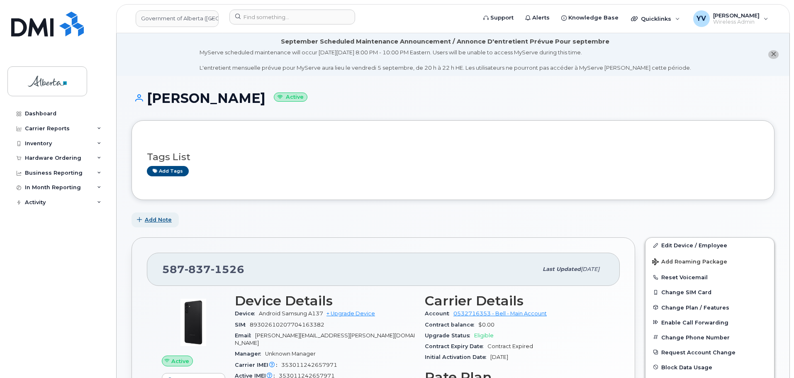
click at [156, 220] on span "Add Note" at bounding box center [158, 220] width 27 height 8
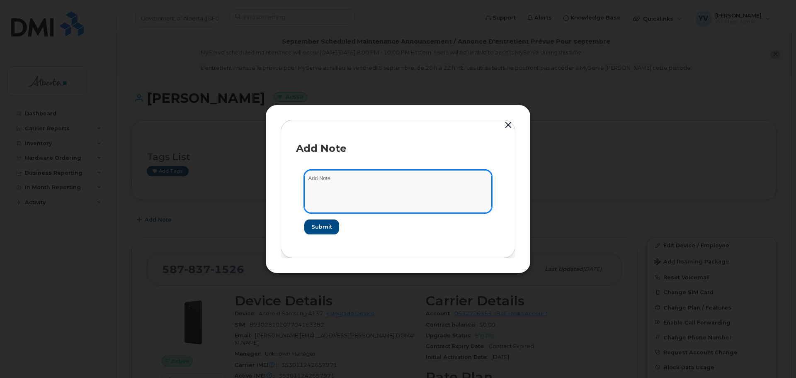
click at [312, 182] on textarea at bounding box center [397, 191] width 187 height 42
paste textarea "SCTASK0843530"
paste textarea "Device Plan Reassign - (1)"
type textarea "SCTASK0843530 Device Plan Reassign - (1)"
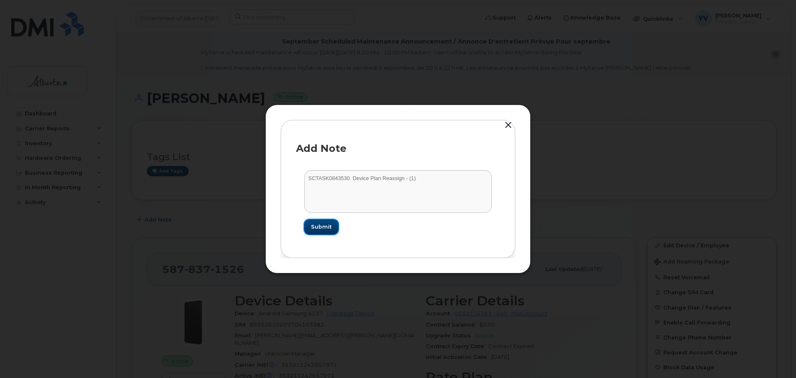
click at [318, 226] on span "Submit" at bounding box center [321, 227] width 21 height 8
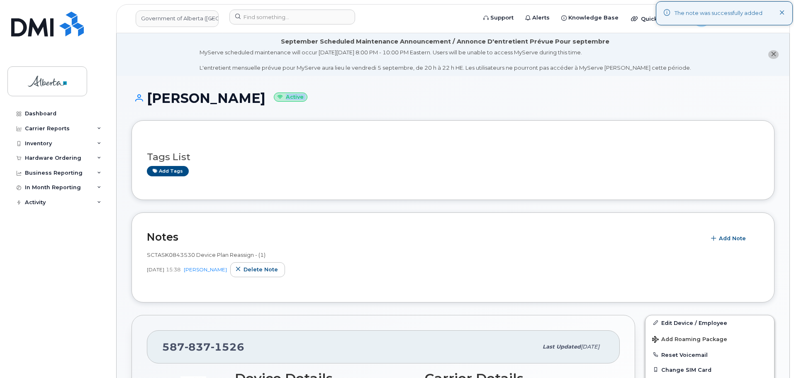
drag, startPoint x: 794, startPoint y: 92, endPoint x: 796, endPoint y: 127, distance: 34.5
